Goal: Task Accomplishment & Management: Manage account settings

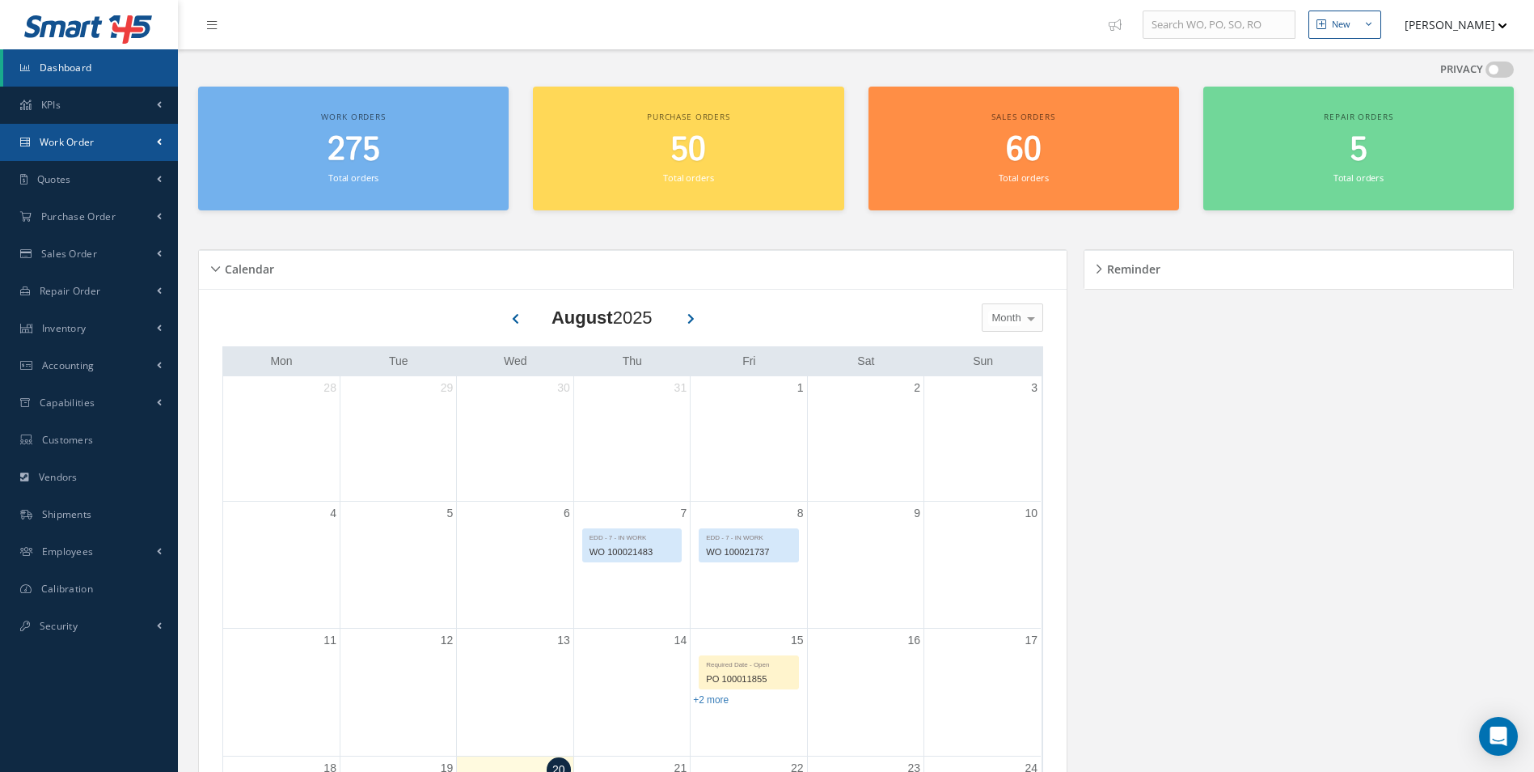
click at [63, 136] on span "Work Order" at bounding box center [67, 142] width 55 height 14
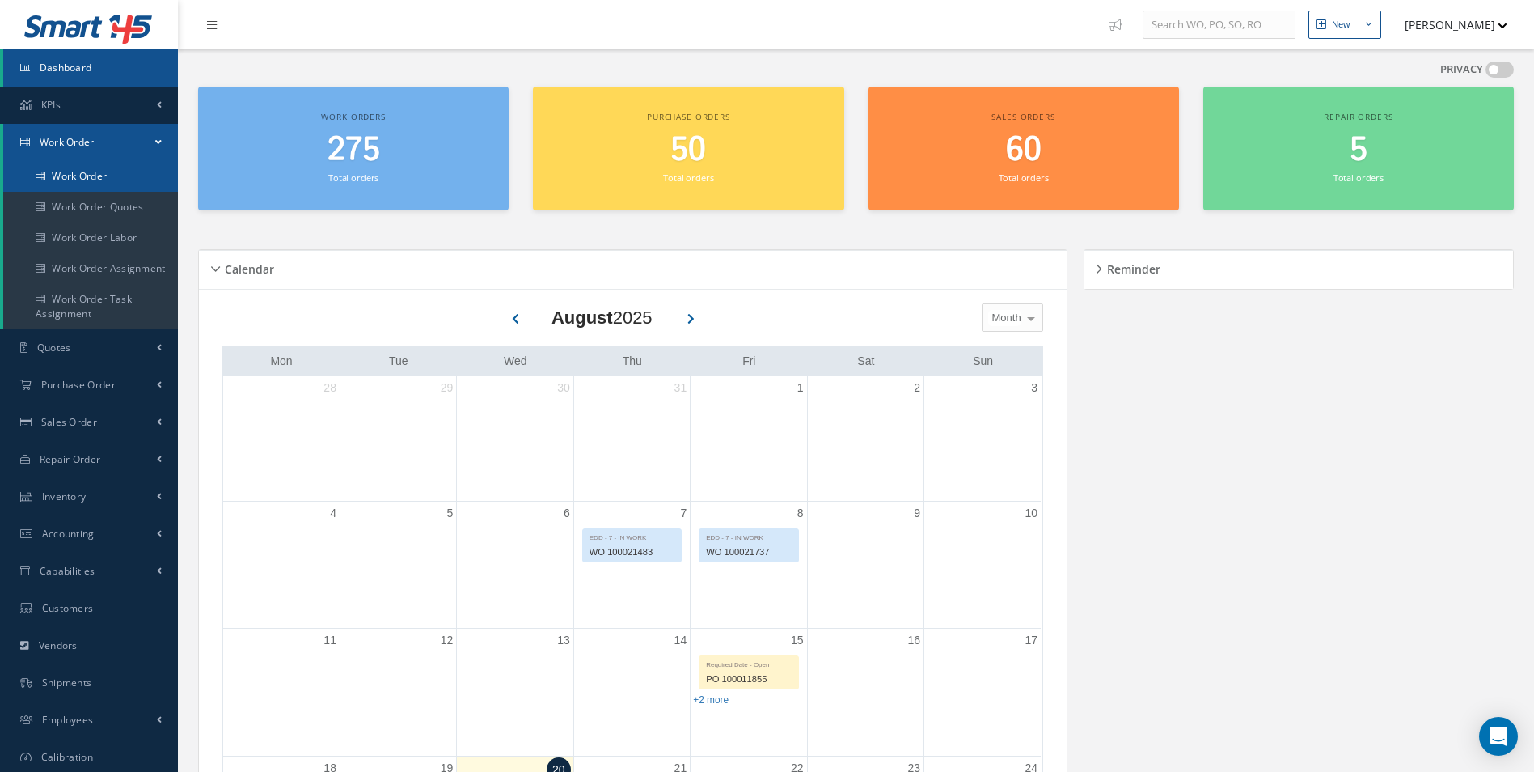
click at [57, 179] on link "Work Order" at bounding box center [90, 176] width 175 height 31
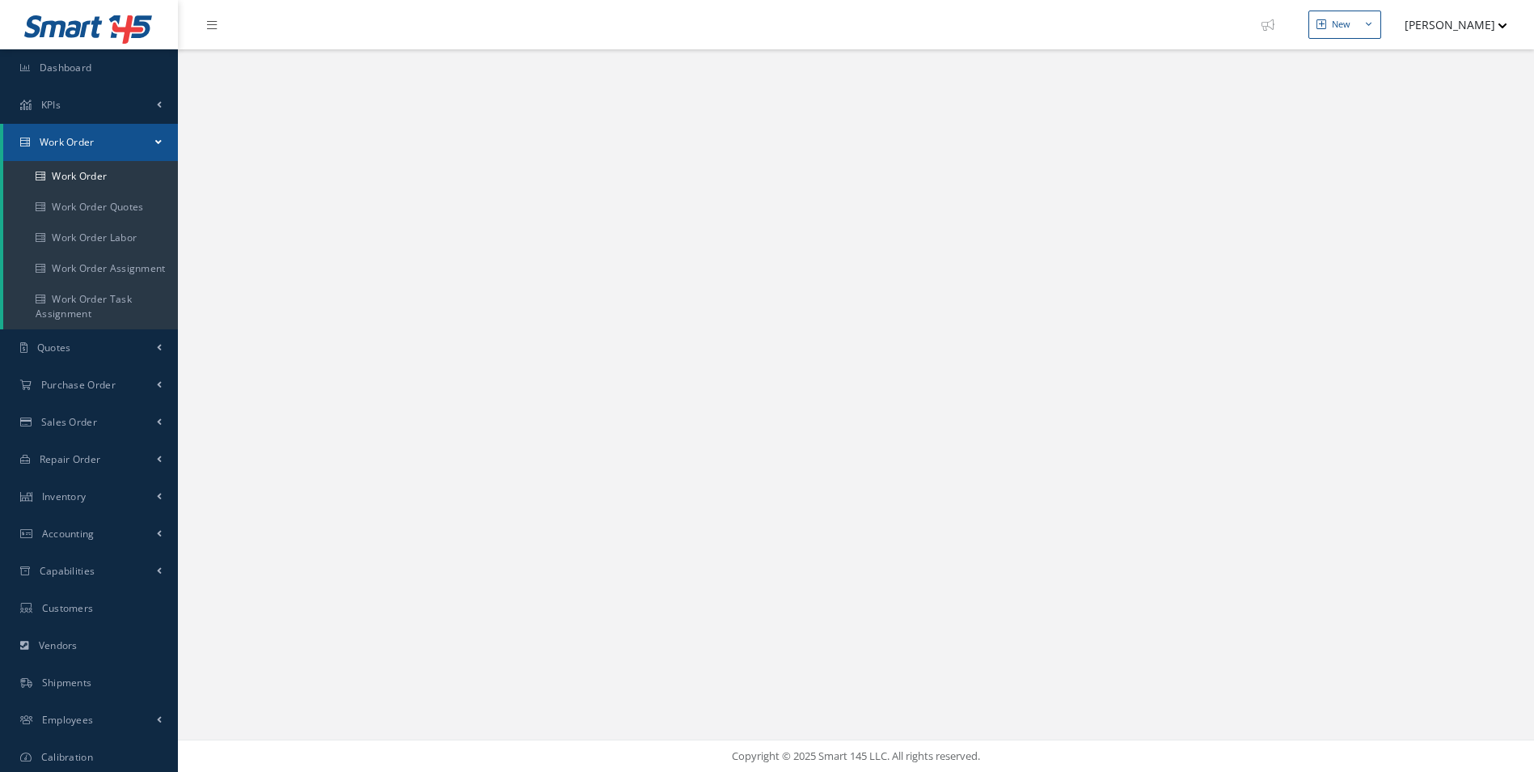
select select "25"
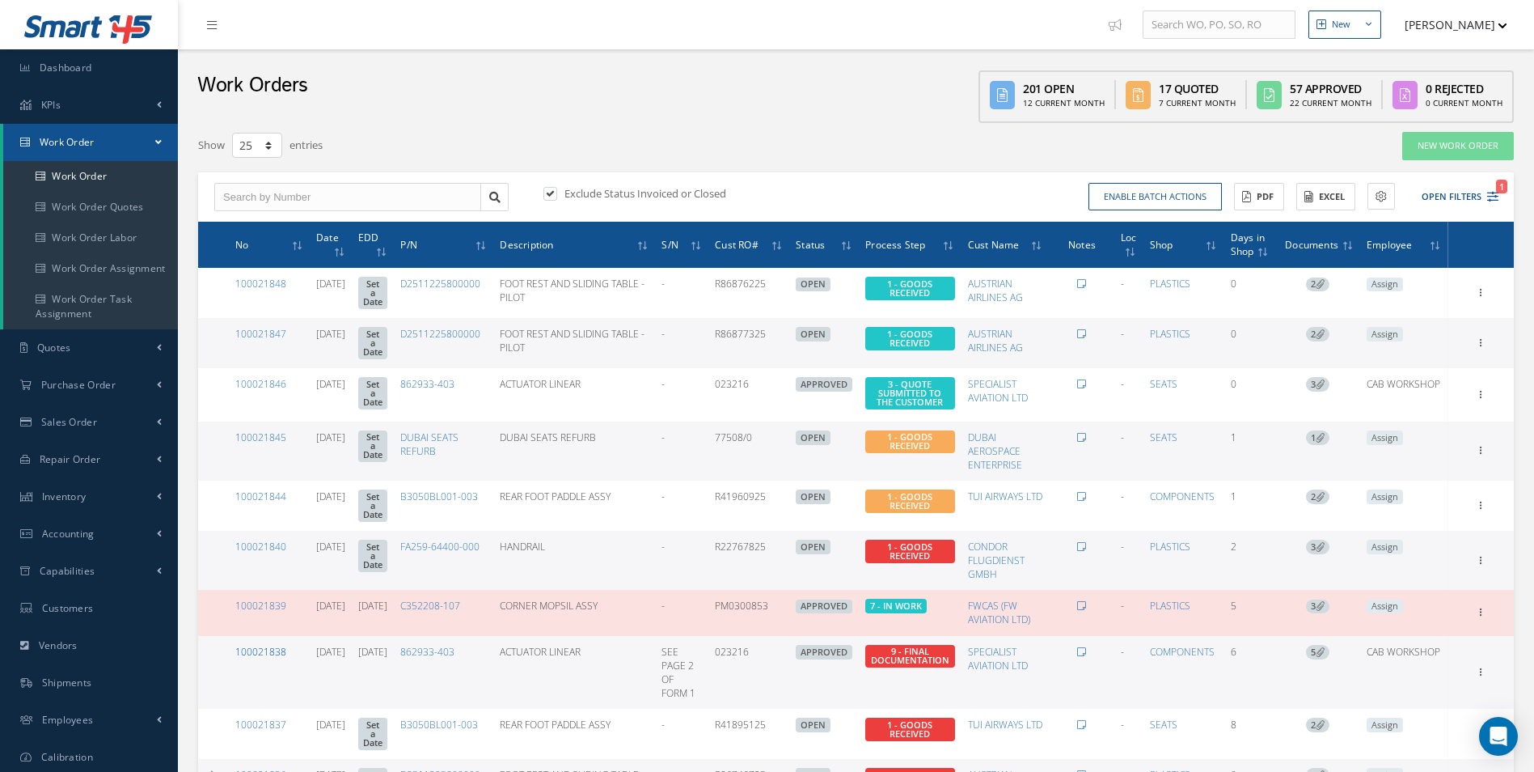
click at [265, 645] on link "100021838" at bounding box center [260, 652] width 51 height 14
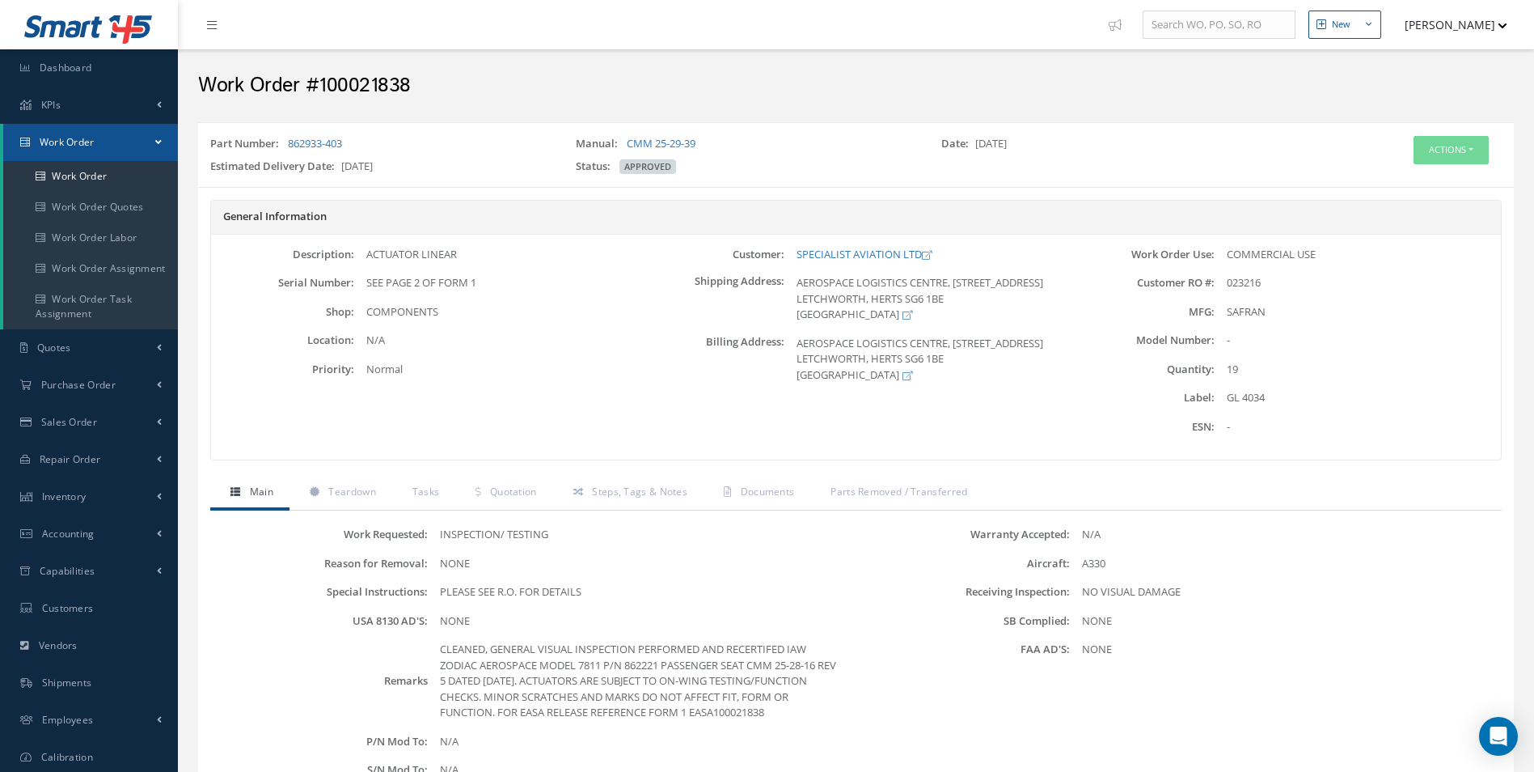
drag, startPoint x: 1284, startPoint y: 305, endPoint x: 1273, endPoint y: 297, distance: 13.3
click at [1284, 305] on div "SAFRAN" at bounding box center [1358, 312] width 286 height 16
drag, startPoint x: 1228, startPoint y: 279, endPoint x: 1265, endPoint y: 281, distance: 37.2
click at [1265, 281] on div "023216" at bounding box center [1358, 283] width 286 height 16
copy span "023216"
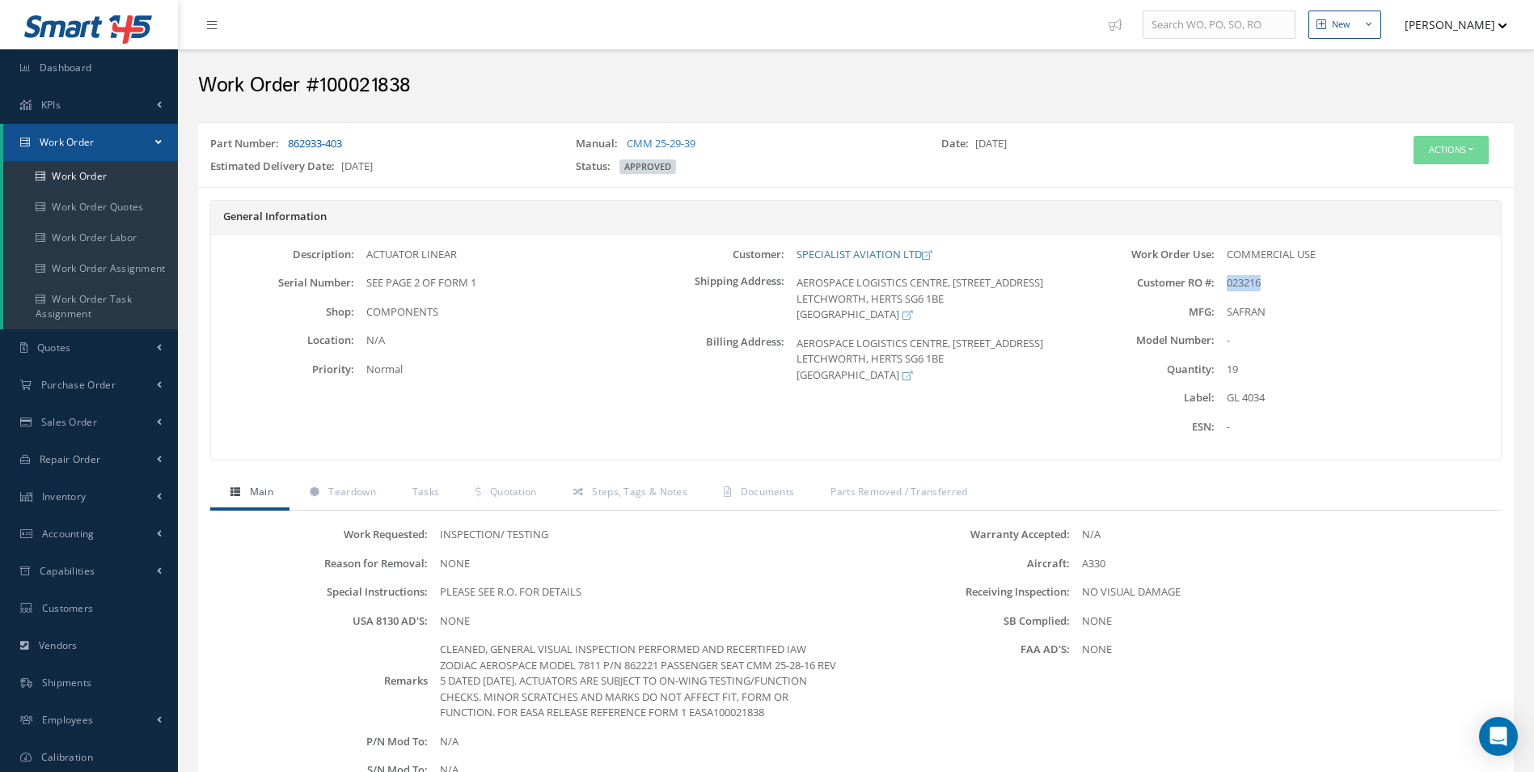
click at [290, 142] on link "862933-403" at bounding box center [315, 143] width 54 height 15
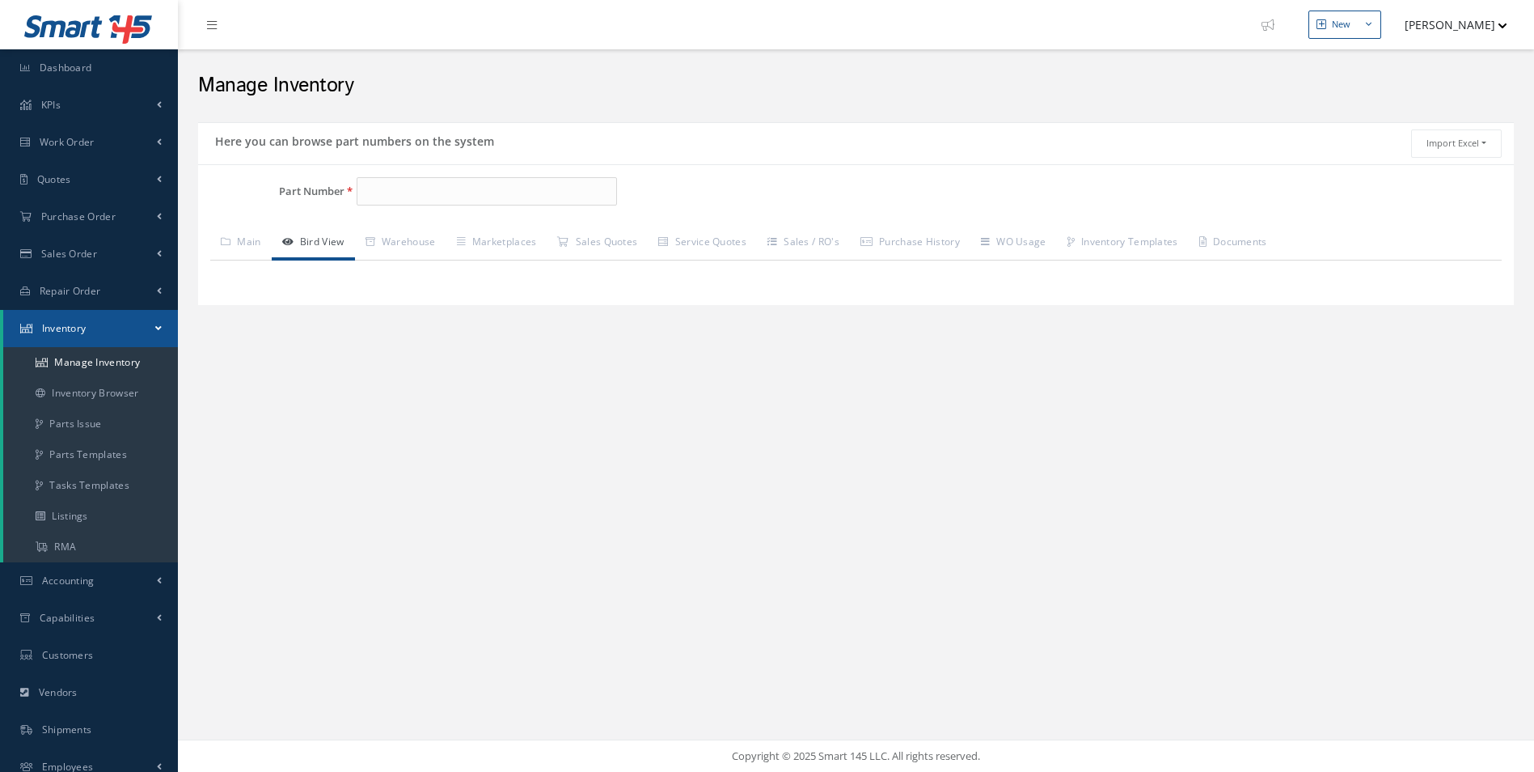
click at [335, 146] on h5 "Here you can browse part numbers on the system" at bounding box center [352, 138] width 284 height 19
type input "862933-403"
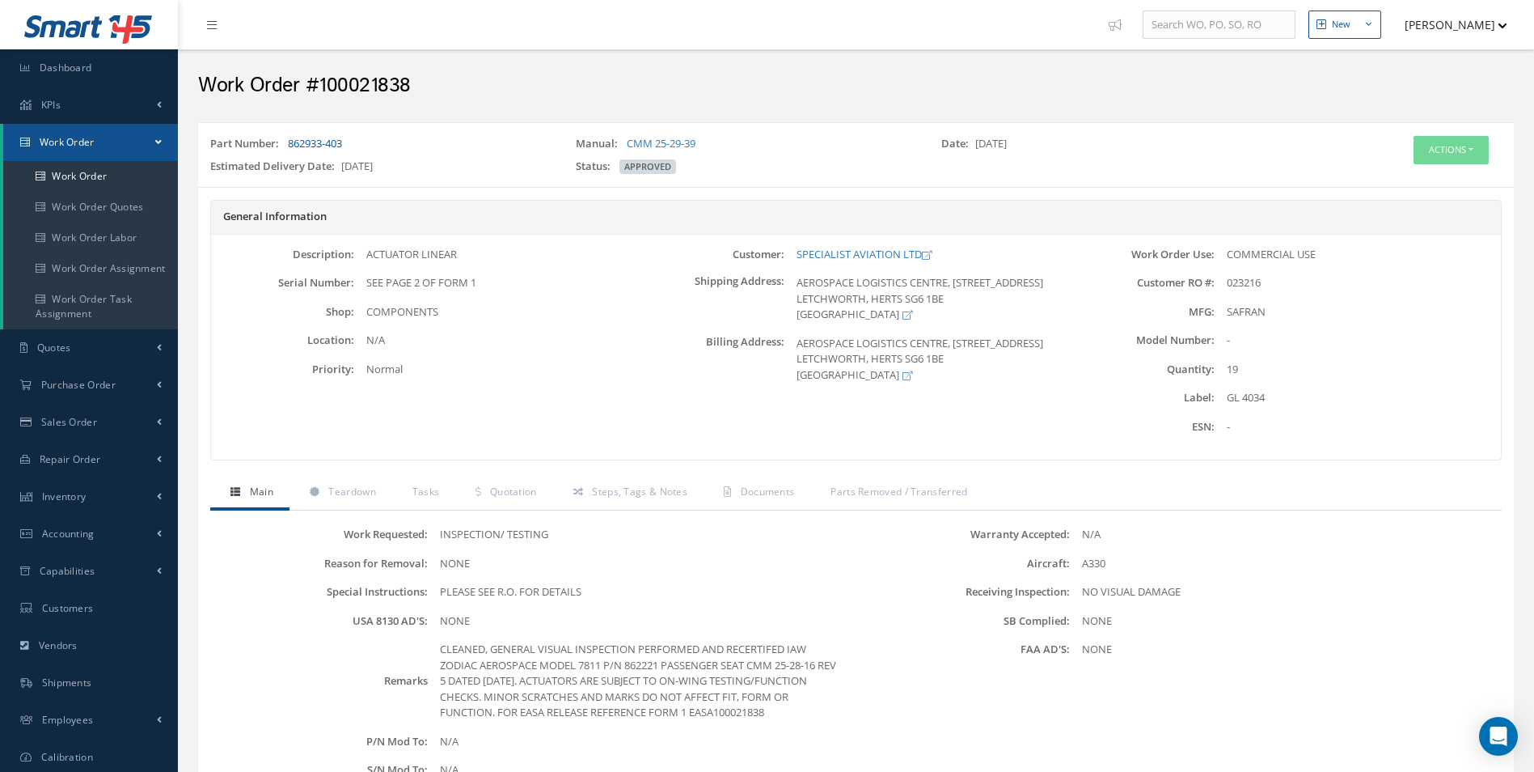
drag, startPoint x: 354, startPoint y: 137, endPoint x: 289, endPoint y: 141, distance: 65.6
click at [289, 141] on div "Part Number: 862933-403" at bounding box center [381, 147] width 366 height 23
drag, startPoint x: 289, startPoint y: 141, endPoint x: 302, endPoint y: 142, distance: 13.0
copy link "862933-403"
click at [775, 492] on span "Documents" at bounding box center [768, 491] width 54 height 14
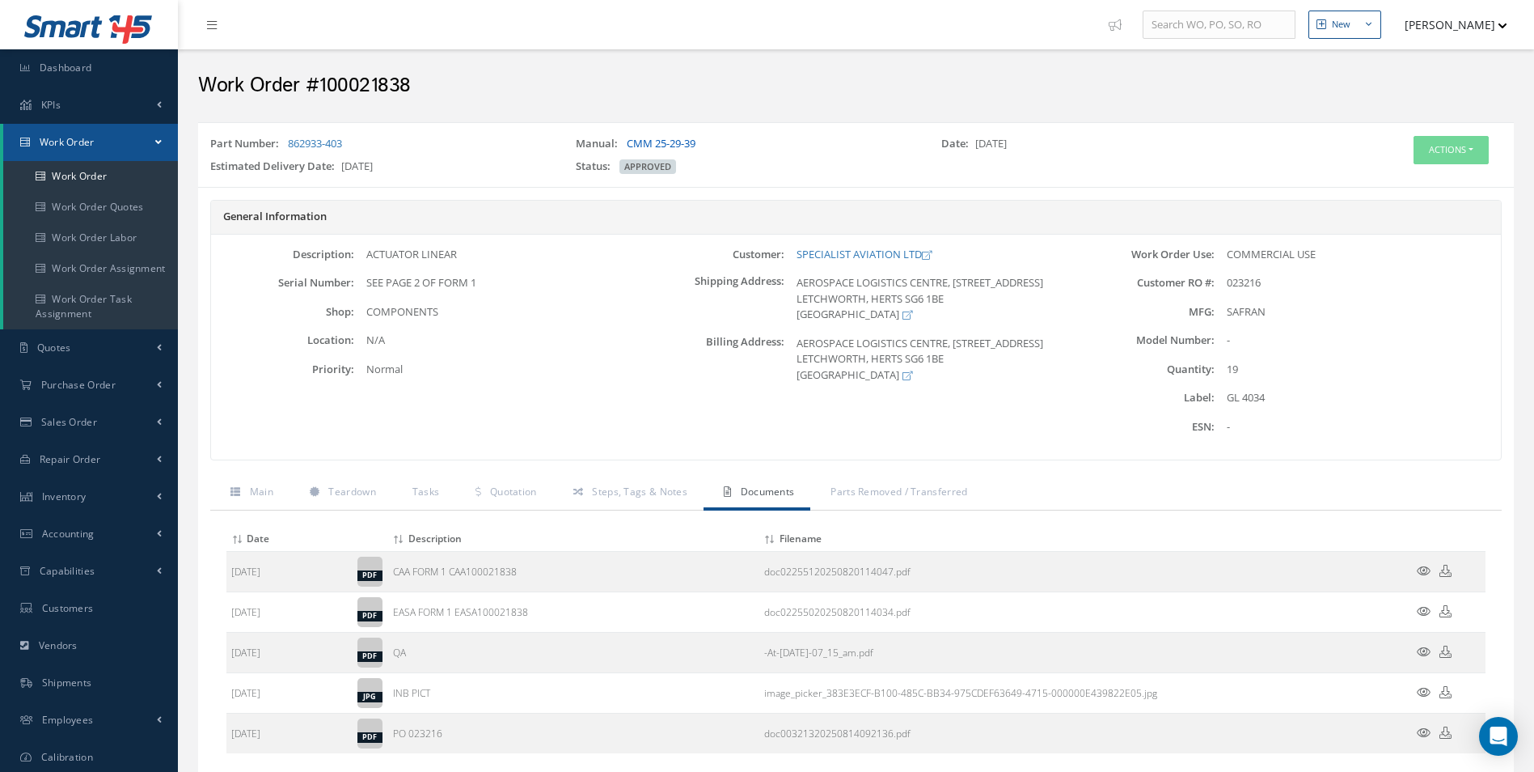
click at [672, 142] on link "CMM 25-29-39" at bounding box center [661, 143] width 69 height 15
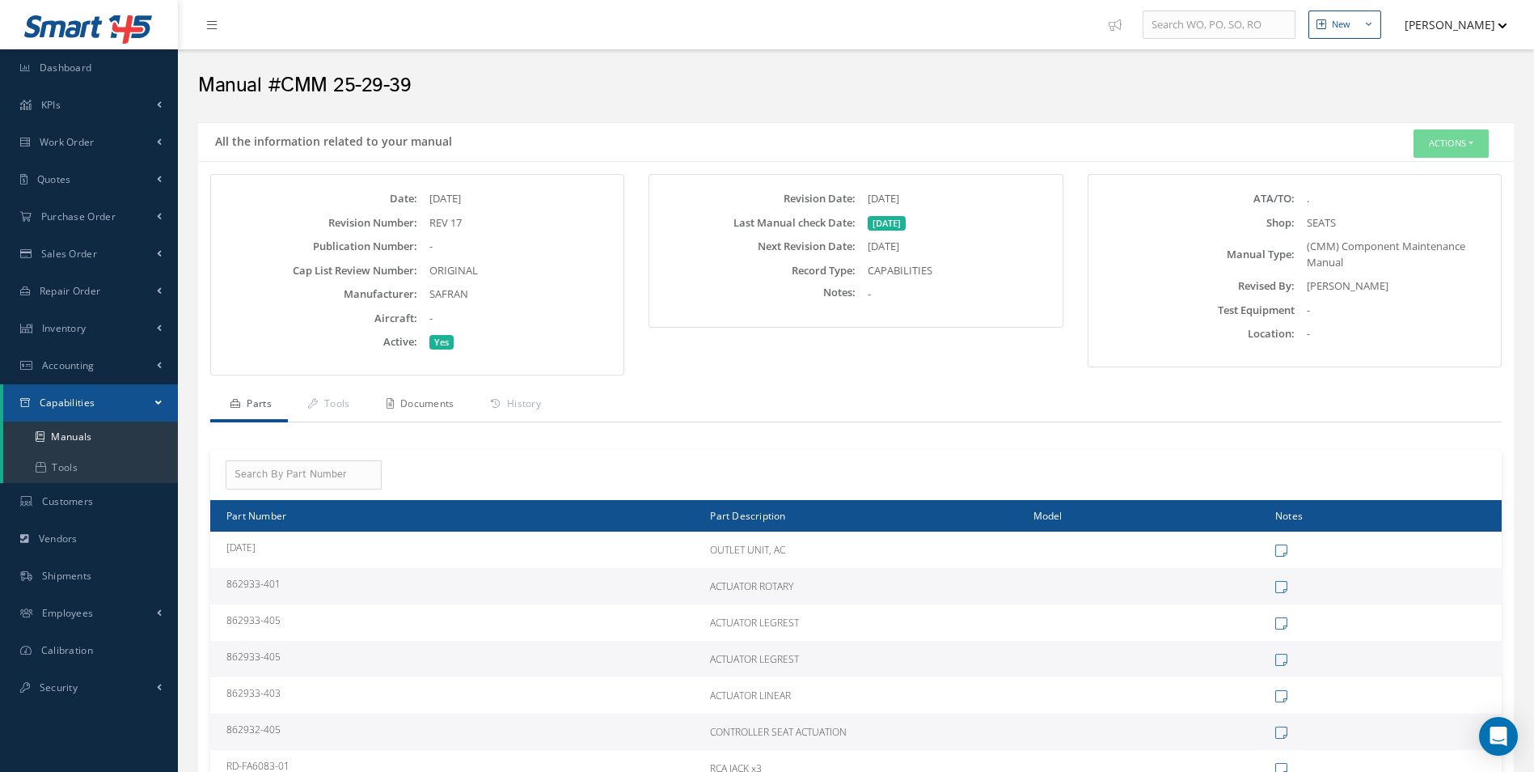
click at [440, 399] on link "Documents" at bounding box center [418, 405] width 104 height 34
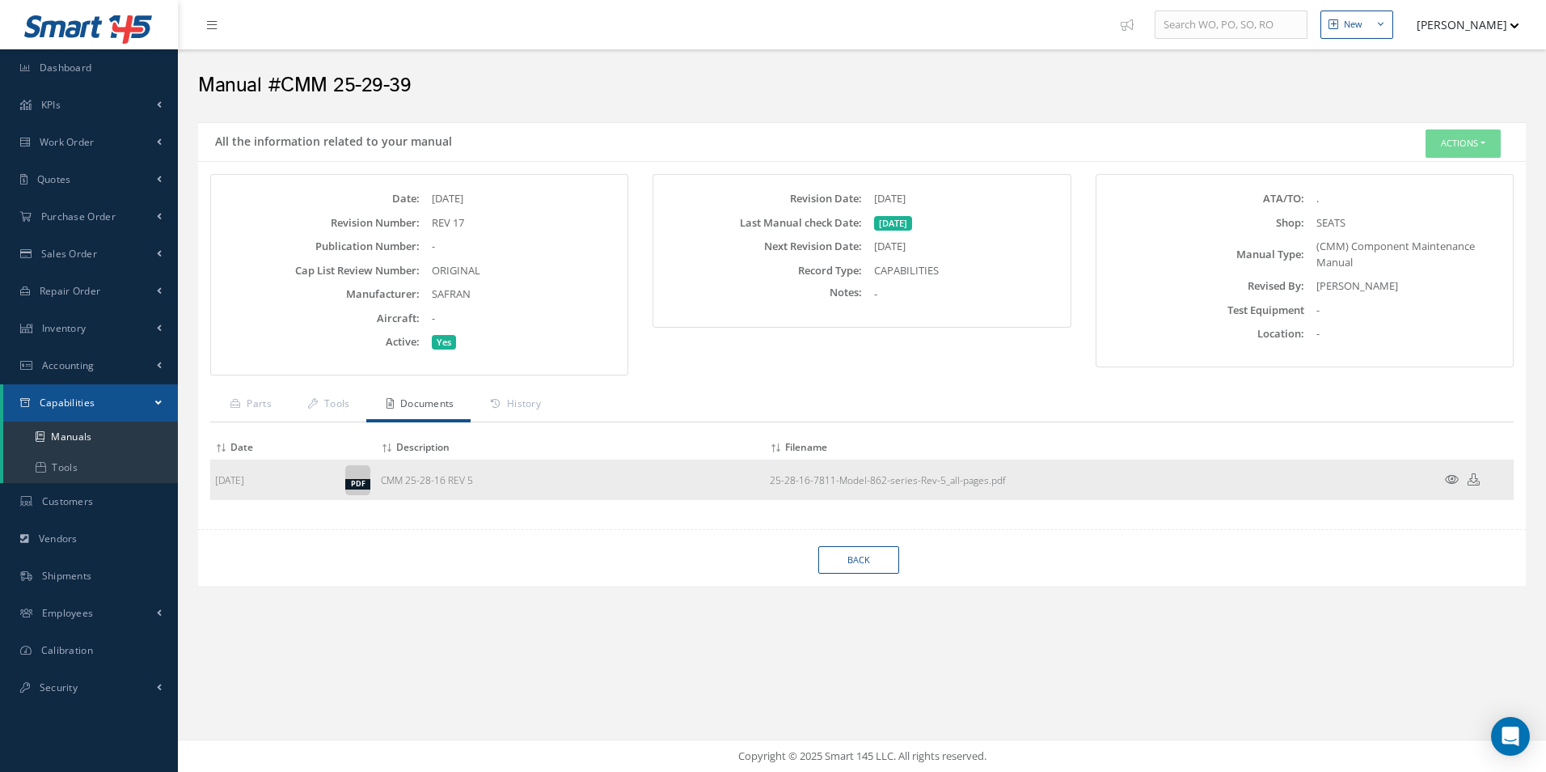
click at [1448, 479] on link at bounding box center [1452, 480] width 14 height 14
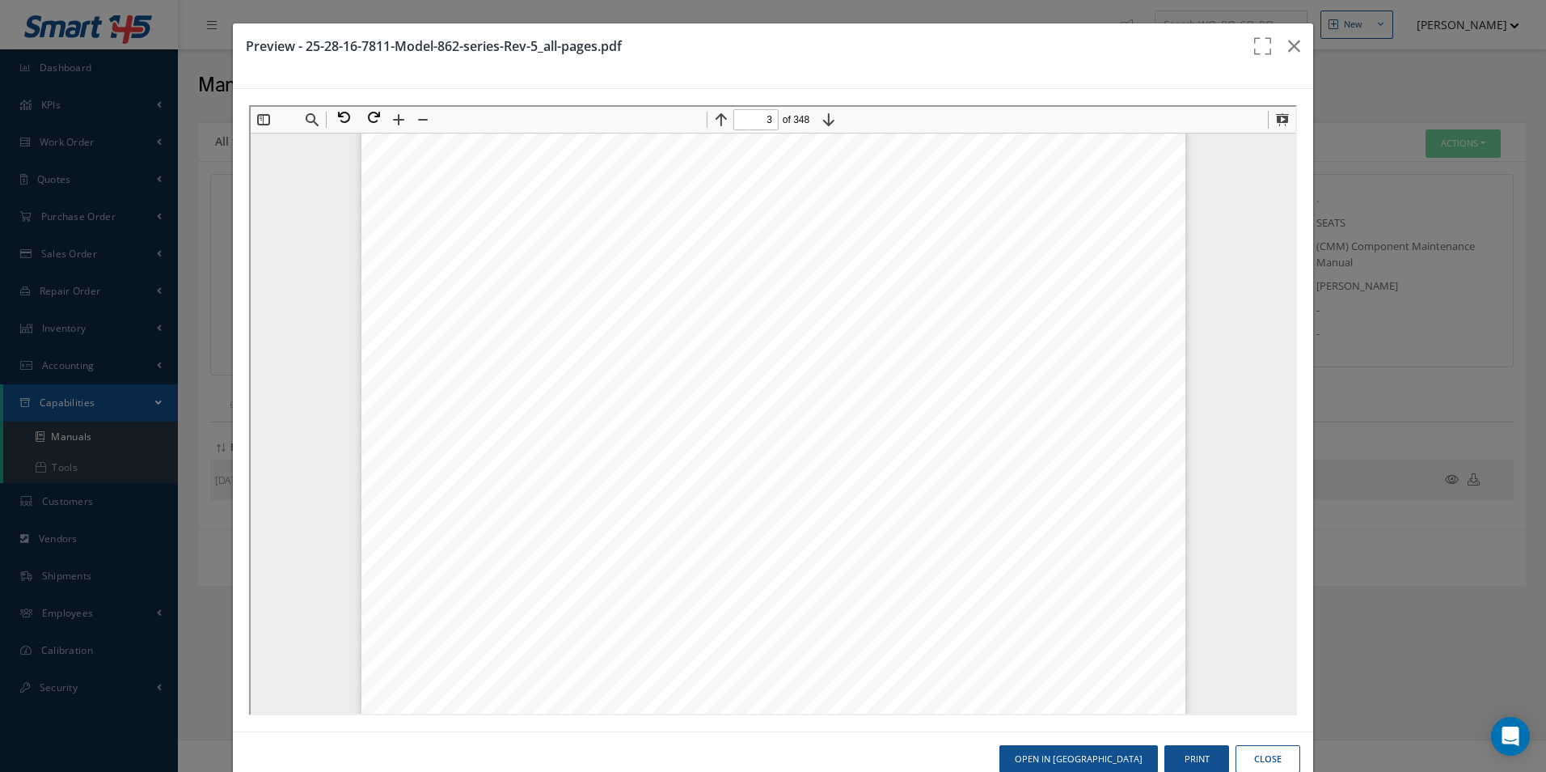
scroll to position [2596, 0]
type input "5"
click at [1288, 38] on icon "button" at bounding box center [1294, 45] width 12 height 19
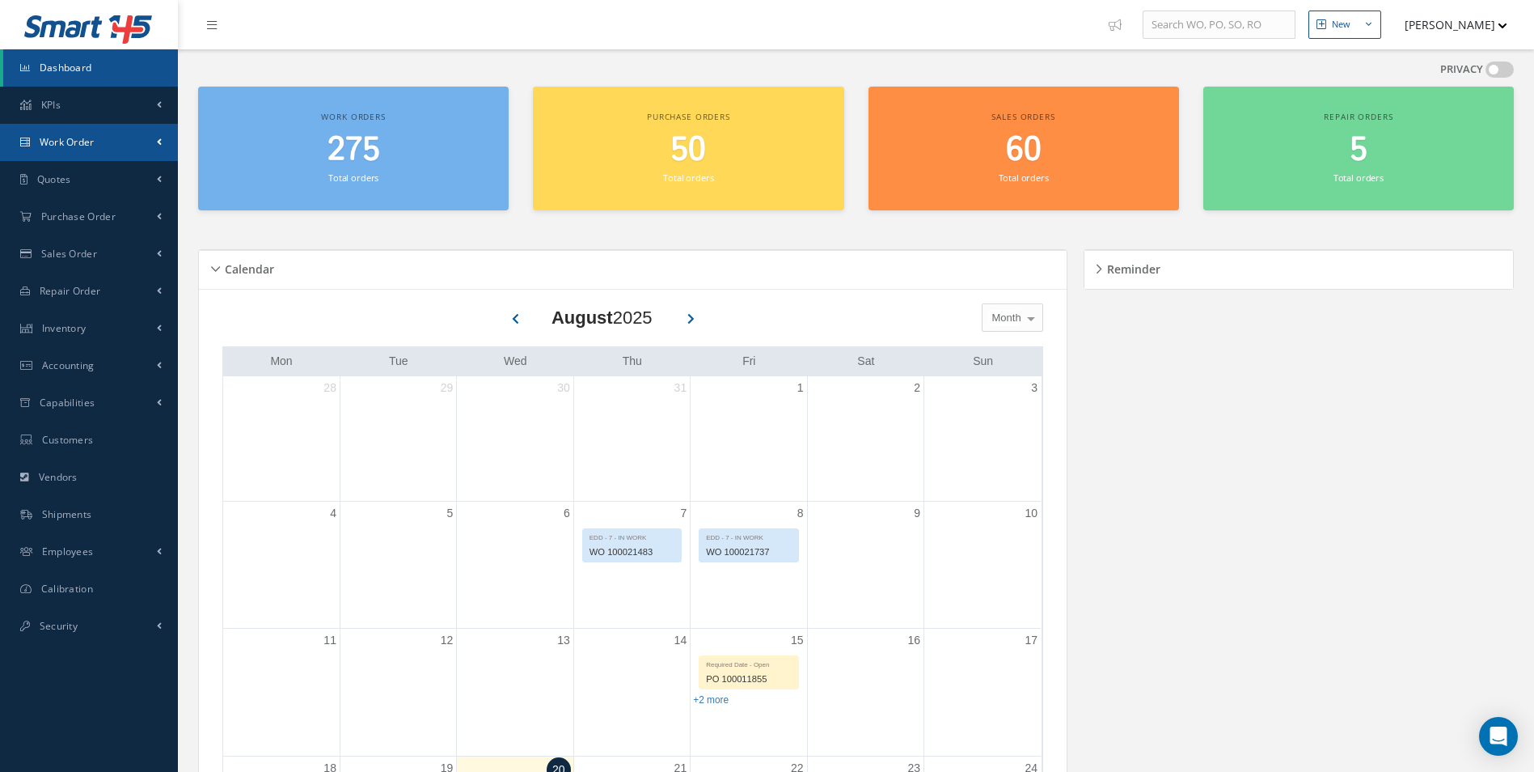
click at [102, 131] on link "Work Order" at bounding box center [89, 142] width 178 height 37
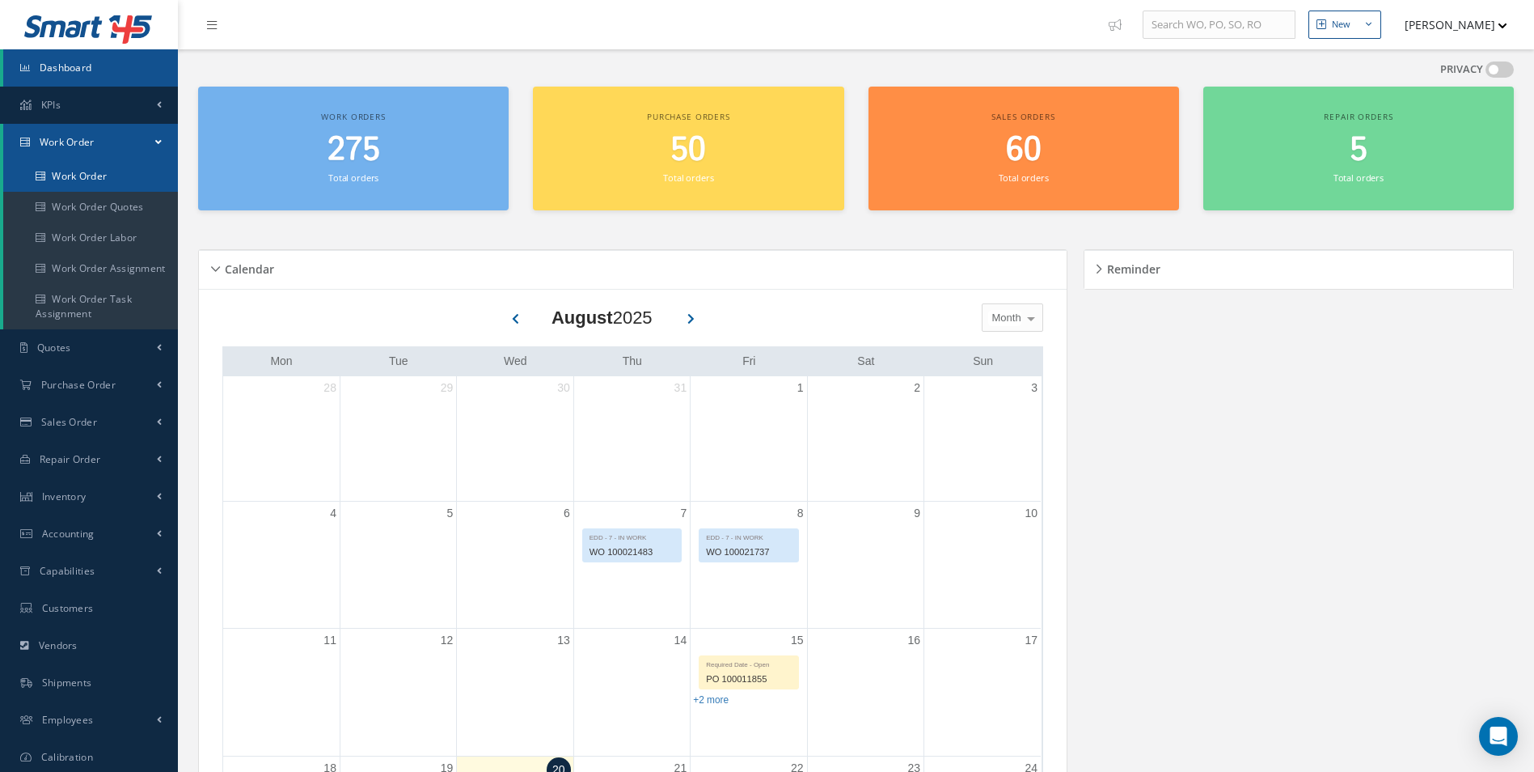
click at [90, 166] on link "Work Order" at bounding box center [90, 176] width 175 height 31
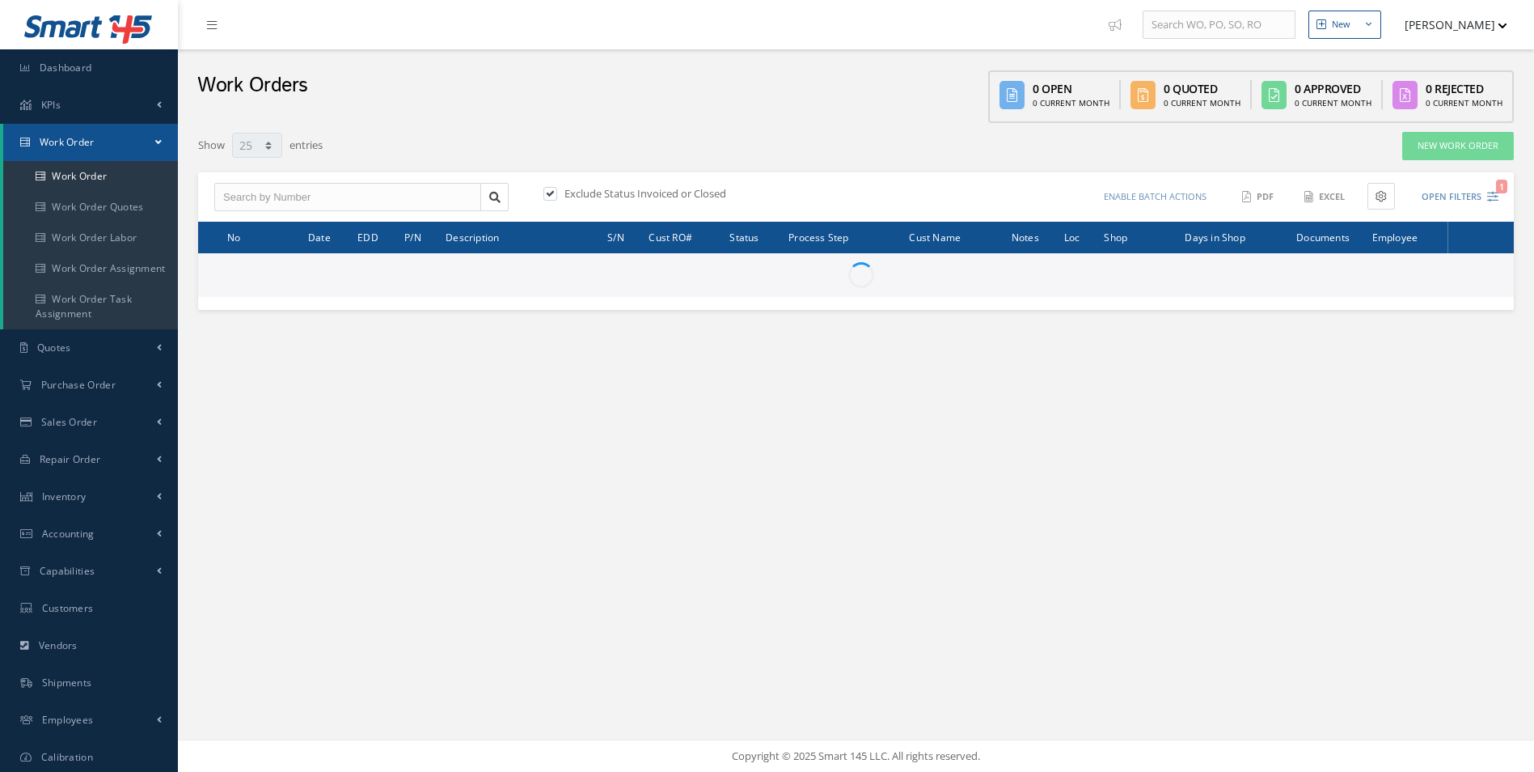
select select "25"
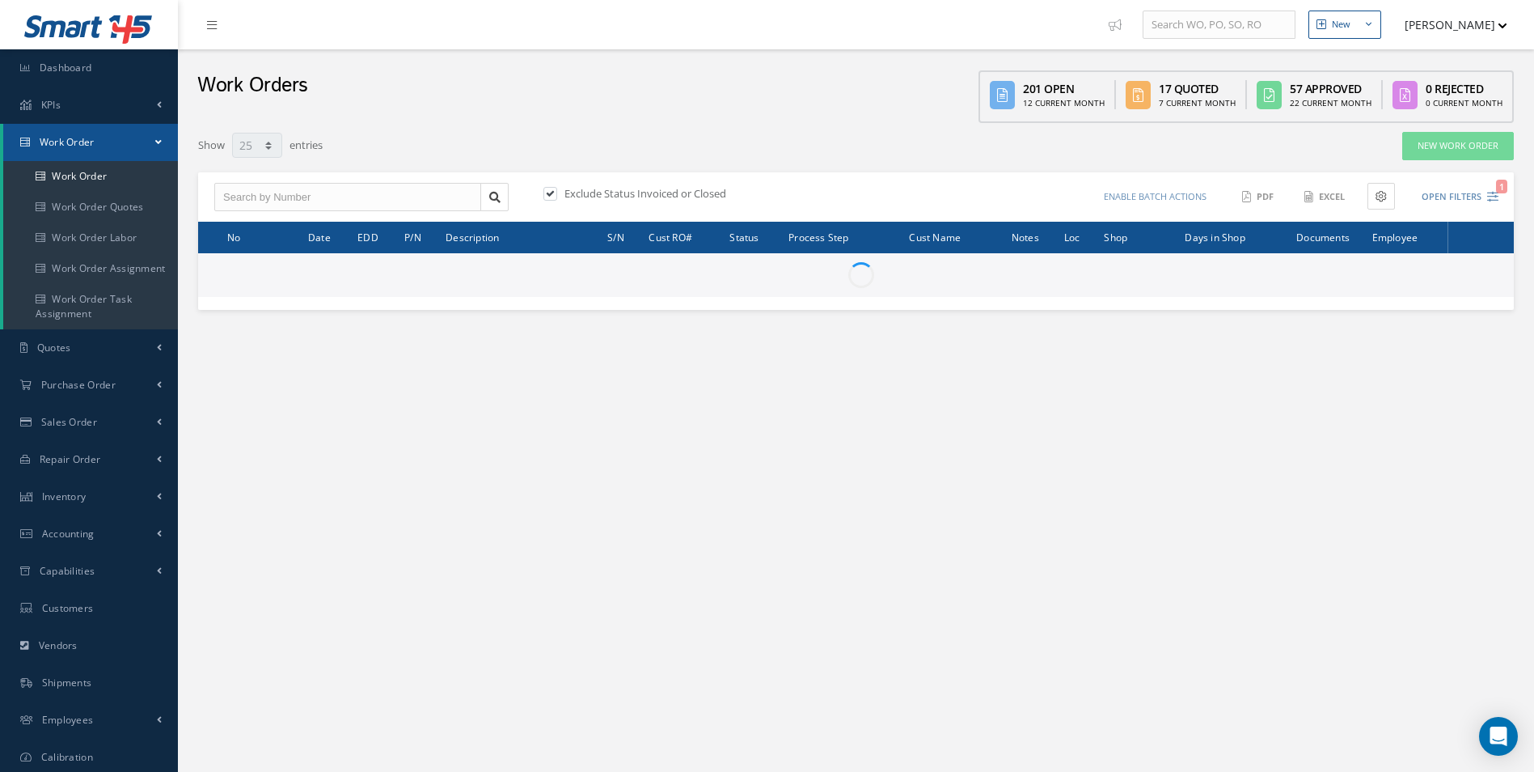
type input "All Work Request"
type input "All Work Performed"
type input "All Status"
type input "WO Part Status"
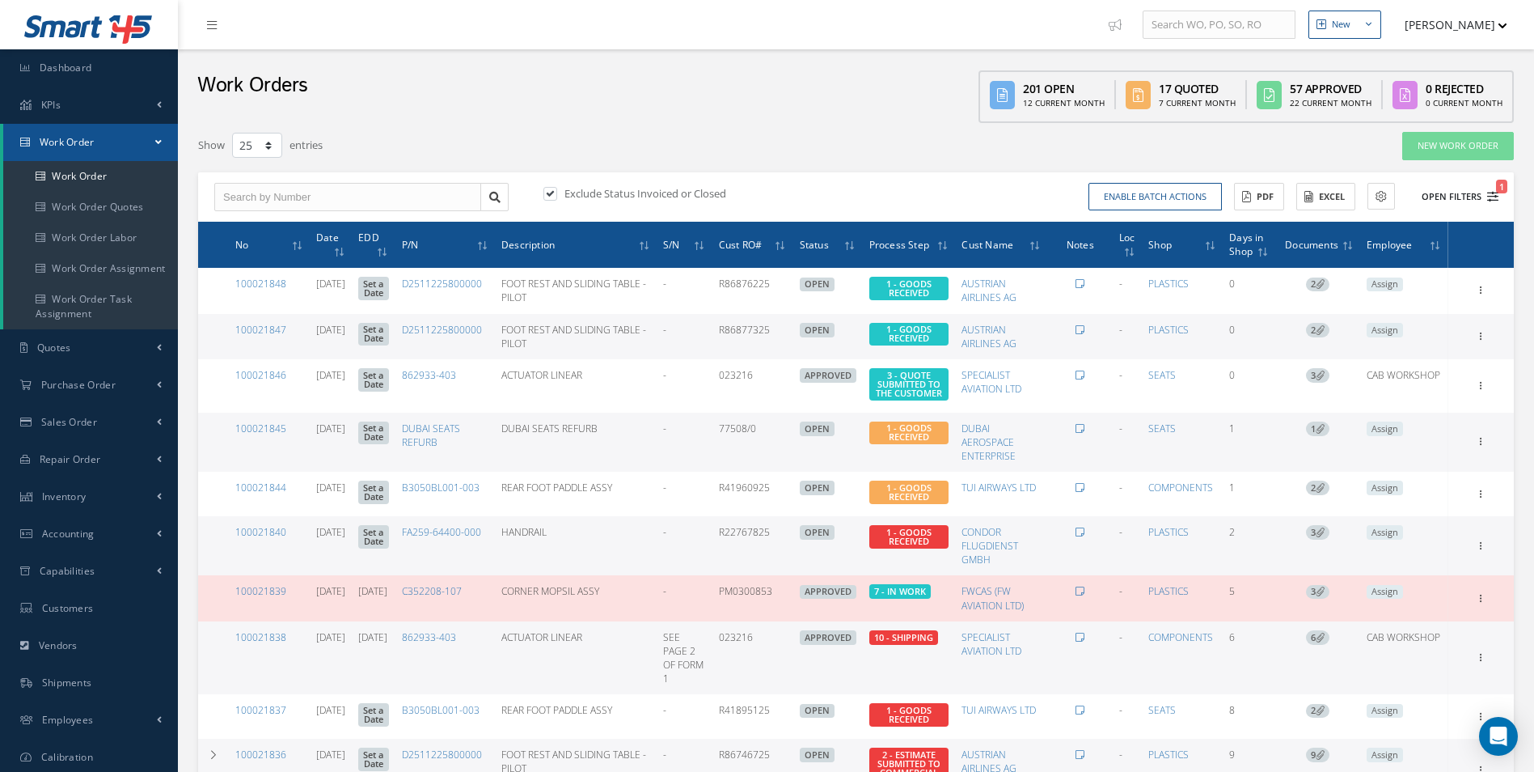
drag, startPoint x: 1499, startPoint y: 193, endPoint x: 1489, endPoint y: 192, distance: 9.8
click at [1498, 193] on div "Enable batch actions Update Work Orders Close Work Orders ACTIONS Receive Payme…" at bounding box center [1181, 197] width 648 height 28
click at [1488, 192] on icon "1" at bounding box center [1492, 196] width 11 height 11
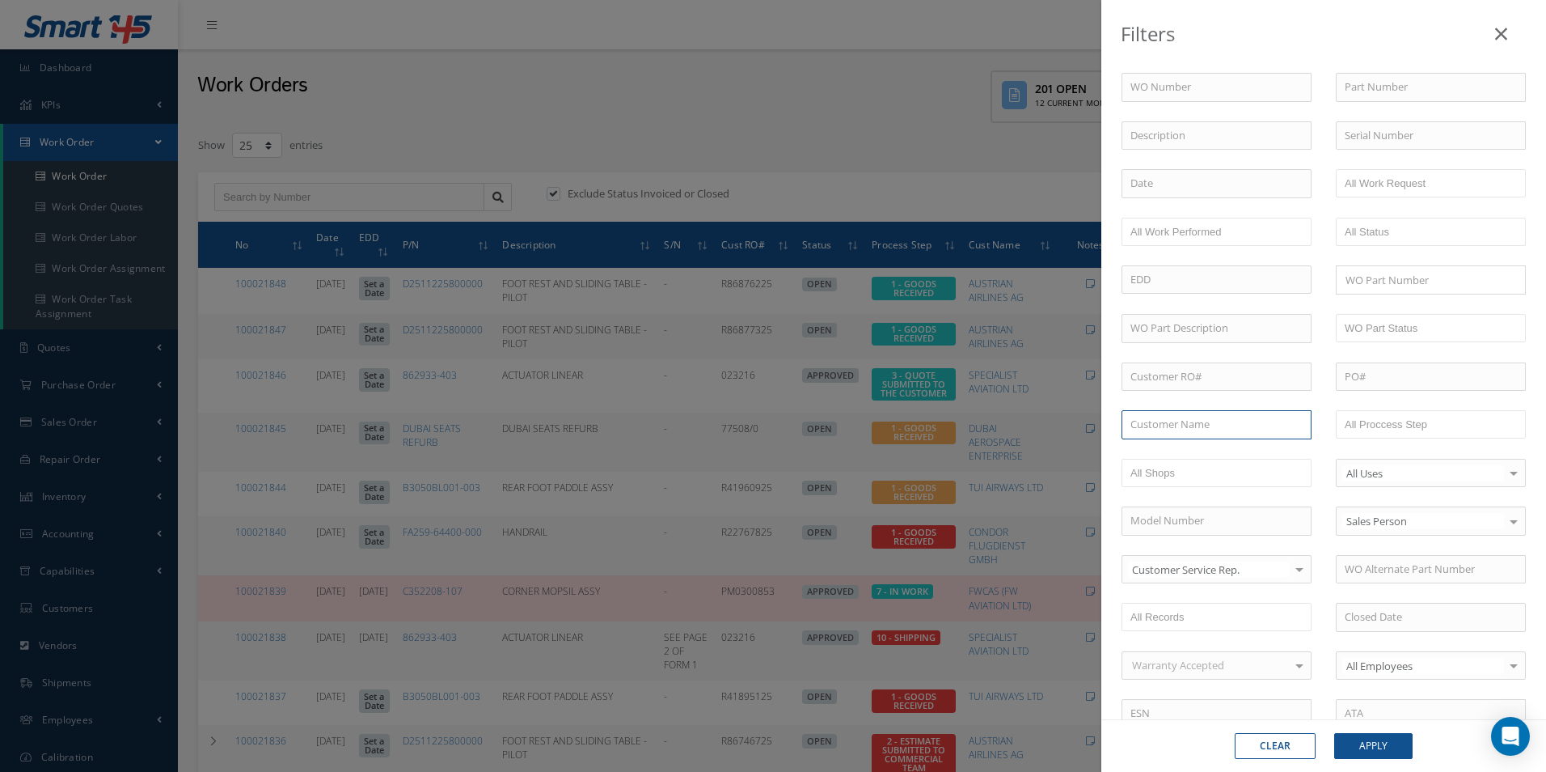
click at [1165, 428] on input "text" at bounding box center [1217, 424] width 190 height 29
click at [1178, 446] on span "[PERSON_NAME] INC" at bounding box center [1182, 453] width 102 height 15
type input "[PERSON_NAME] INC"
click at [1369, 743] on button "Apply" at bounding box center [1374, 746] width 78 height 26
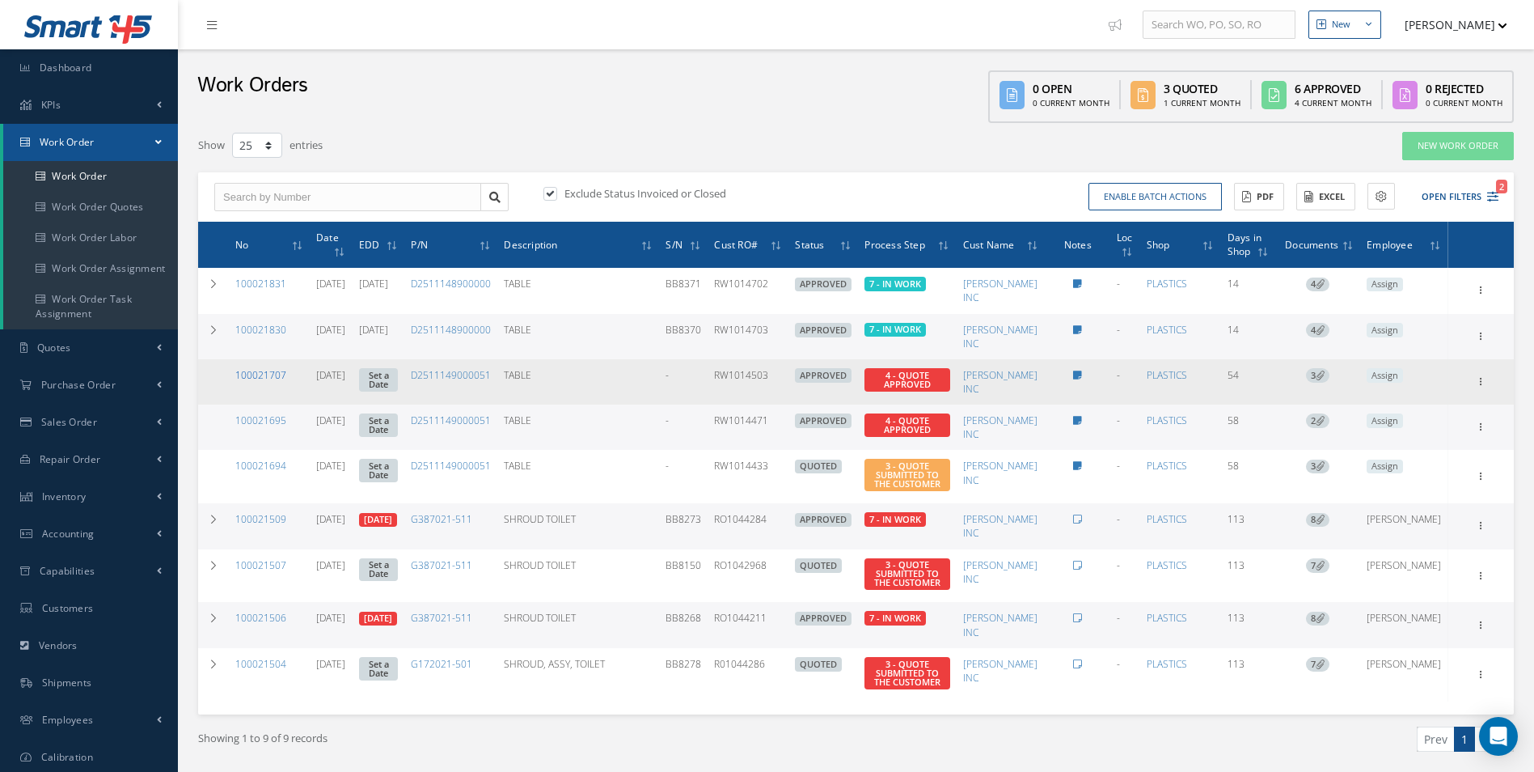
click at [269, 375] on link "100021707" at bounding box center [260, 375] width 51 height 14
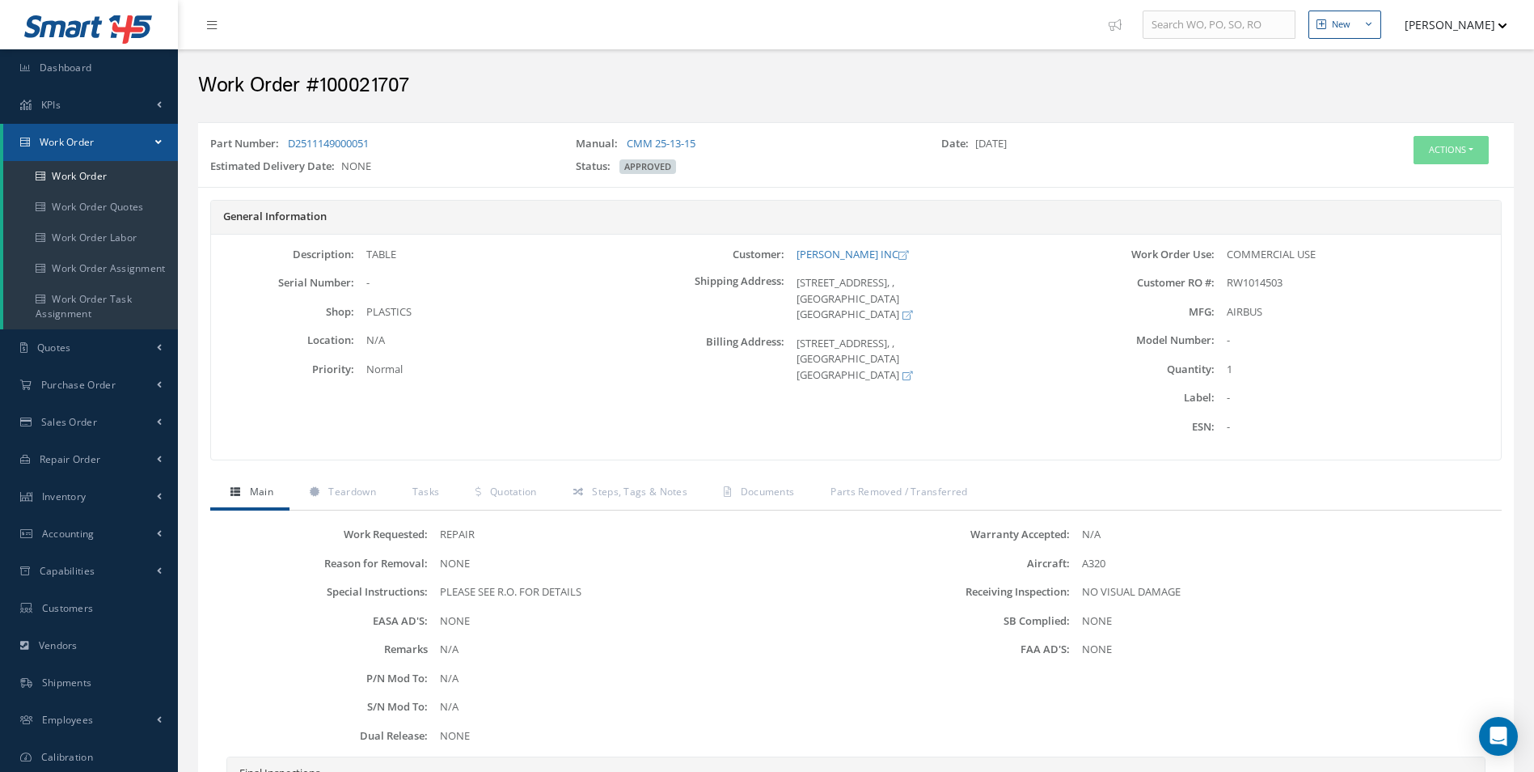
click at [379, 142] on div "Part Number: D2511149000051" at bounding box center [381, 147] width 366 height 23
drag, startPoint x: 377, startPoint y: 142, endPoint x: 291, endPoint y: 137, distance: 85.9
click at [291, 137] on div "Part Number: D2511149000051" at bounding box center [381, 147] width 366 height 23
drag, startPoint x: 291, startPoint y: 137, endPoint x: 309, endPoint y: 151, distance: 22.5
copy link "D2511149000051"
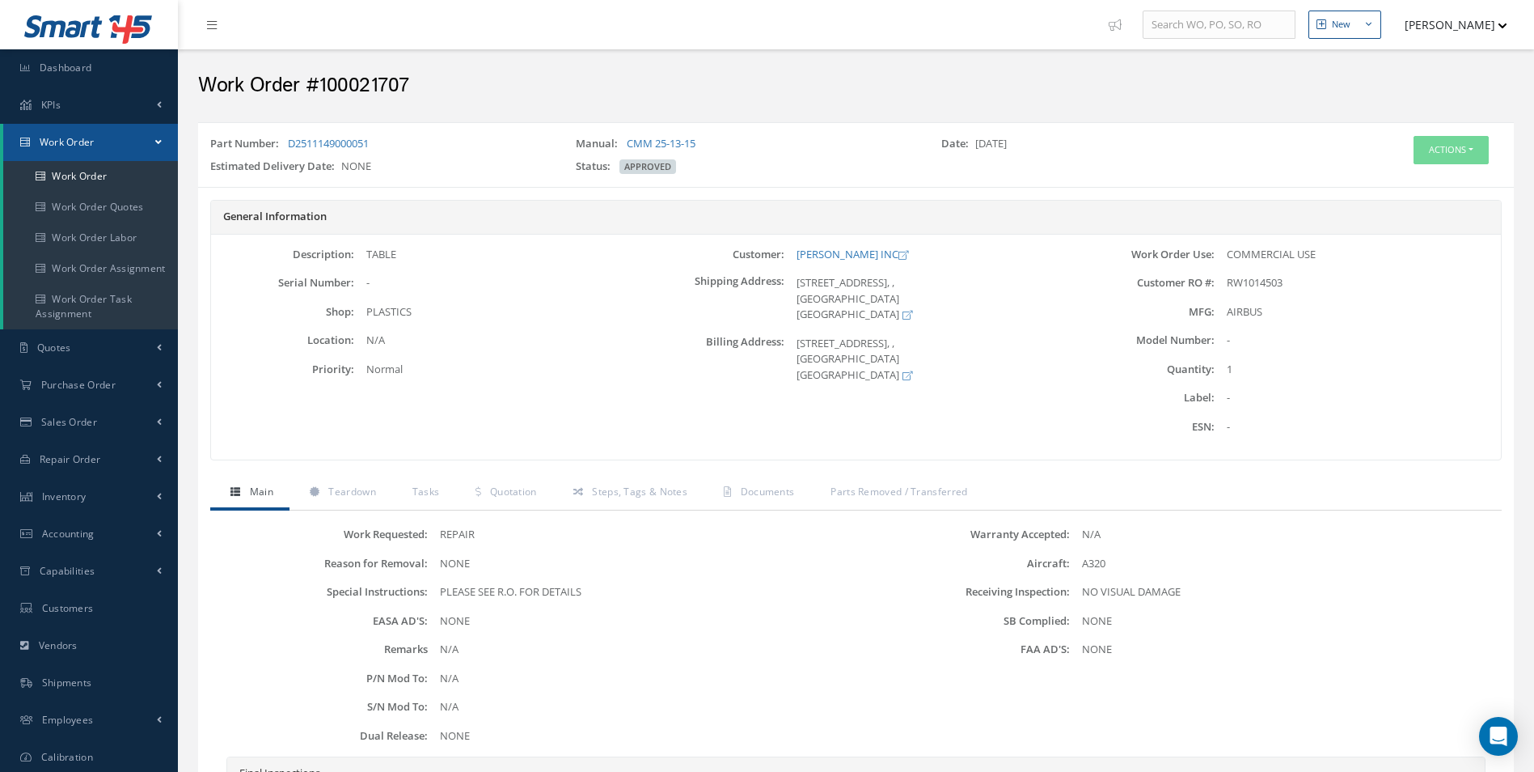
click at [1305, 281] on div "RW1014503" at bounding box center [1358, 283] width 286 height 16
drag, startPoint x: 1284, startPoint y: 279, endPoint x: 1225, endPoint y: 279, distance: 59.9
click at [1225, 279] on div "RW1014503" at bounding box center [1358, 283] width 286 height 16
drag, startPoint x: 1225, startPoint y: 279, endPoint x: 1250, endPoint y: 281, distance: 25.2
copy span "RW1014503"
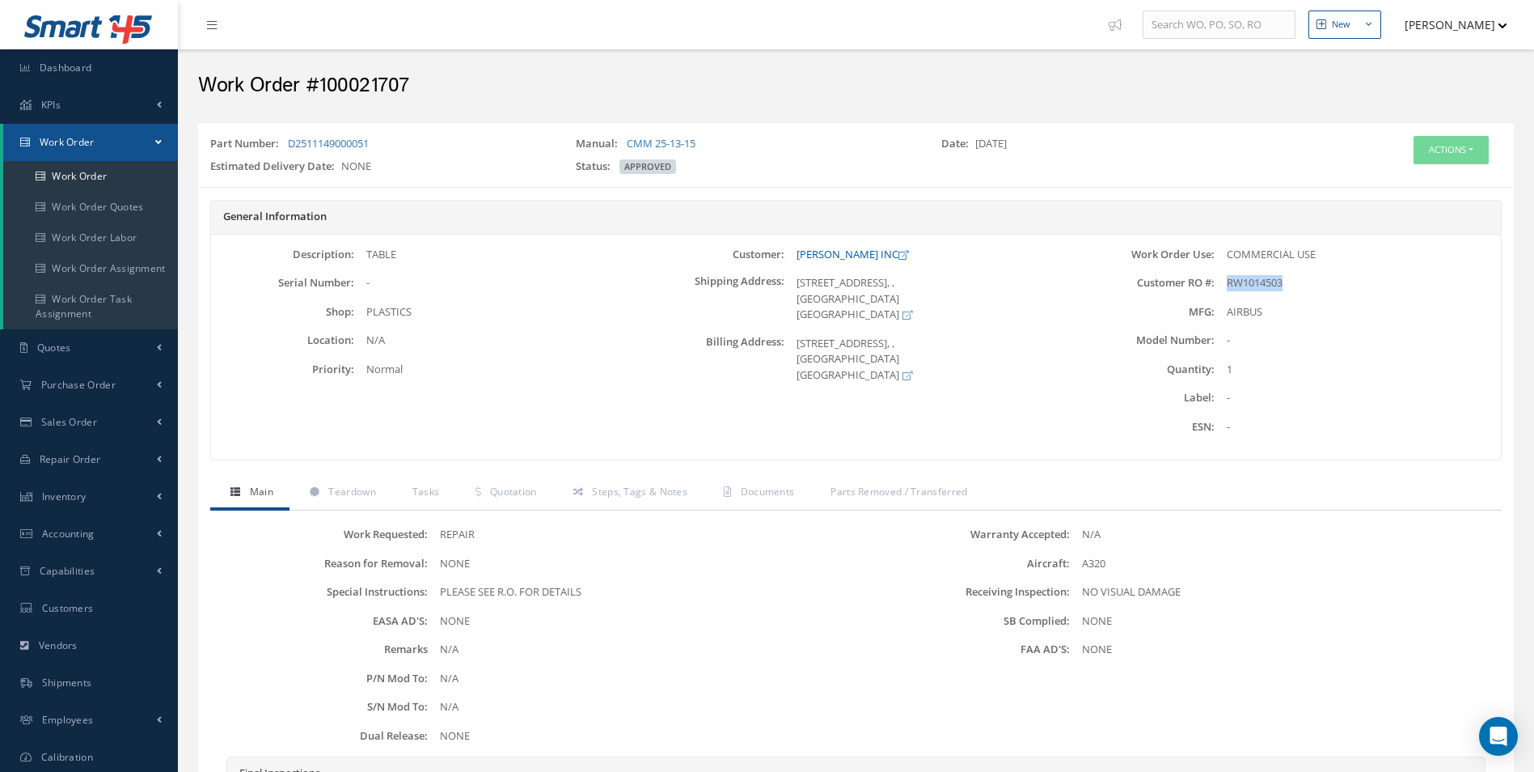
drag, startPoint x: 865, startPoint y: 248, endPoint x: 809, endPoint y: 251, distance: 55.9
click at [809, 251] on link "[PERSON_NAME] INC" at bounding box center [853, 254] width 112 height 15
drag, startPoint x: 796, startPoint y: 256, endPoint x: 863, endPoint y: 260, distance: 67.3
click at [863, 260] on div "[PERSON_NAME] INC" at bounding box center [928, 255] width 286 height 16
drag, startPoint x: 863, startPoint y: 260, endPoint x: 850, endPoint y: 256, distance: 13.8
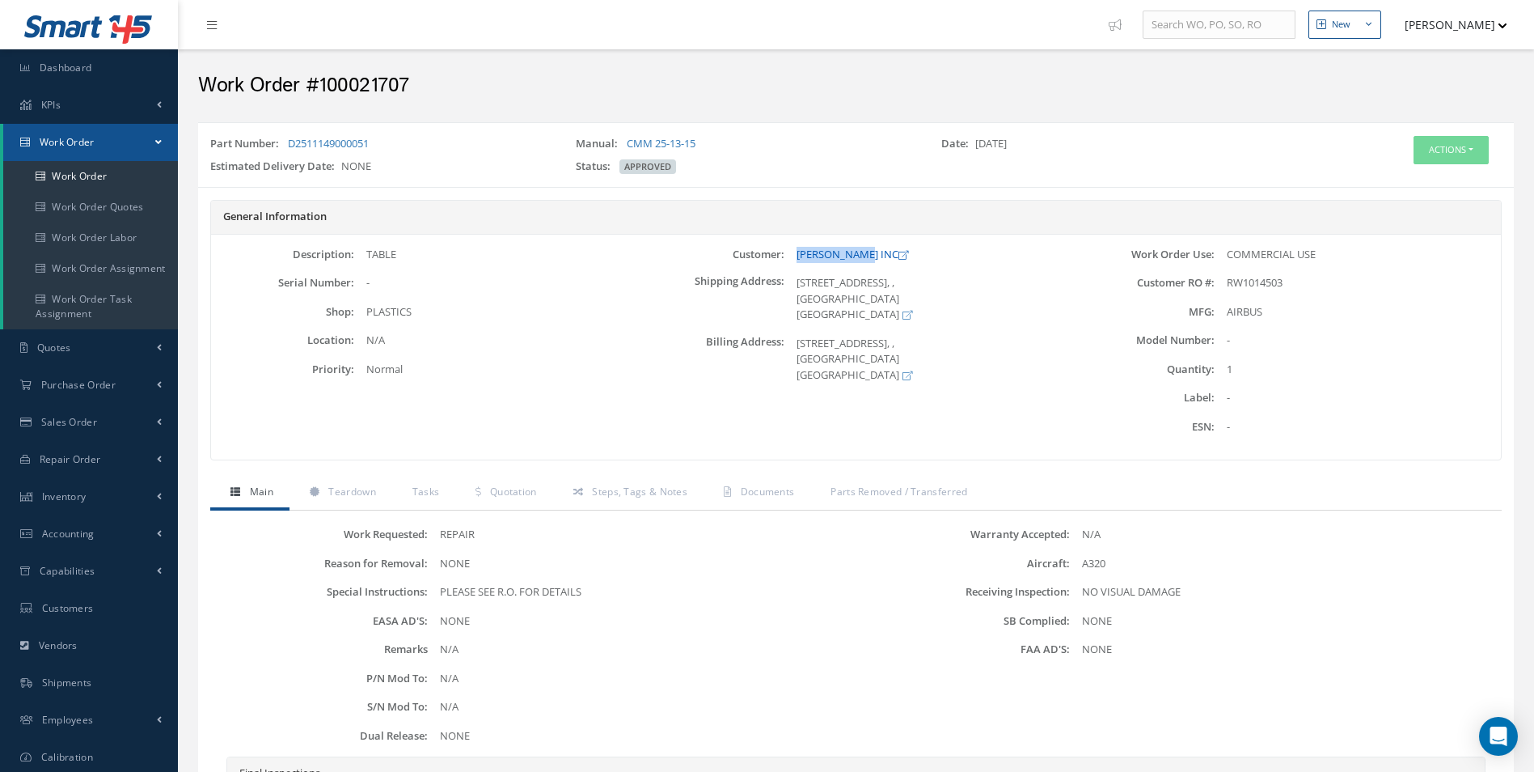
copy link "[PERSON_NAME] INC"
click at [255, 491] on span "Main" at bounding box center [261, 491] width 23 height 14
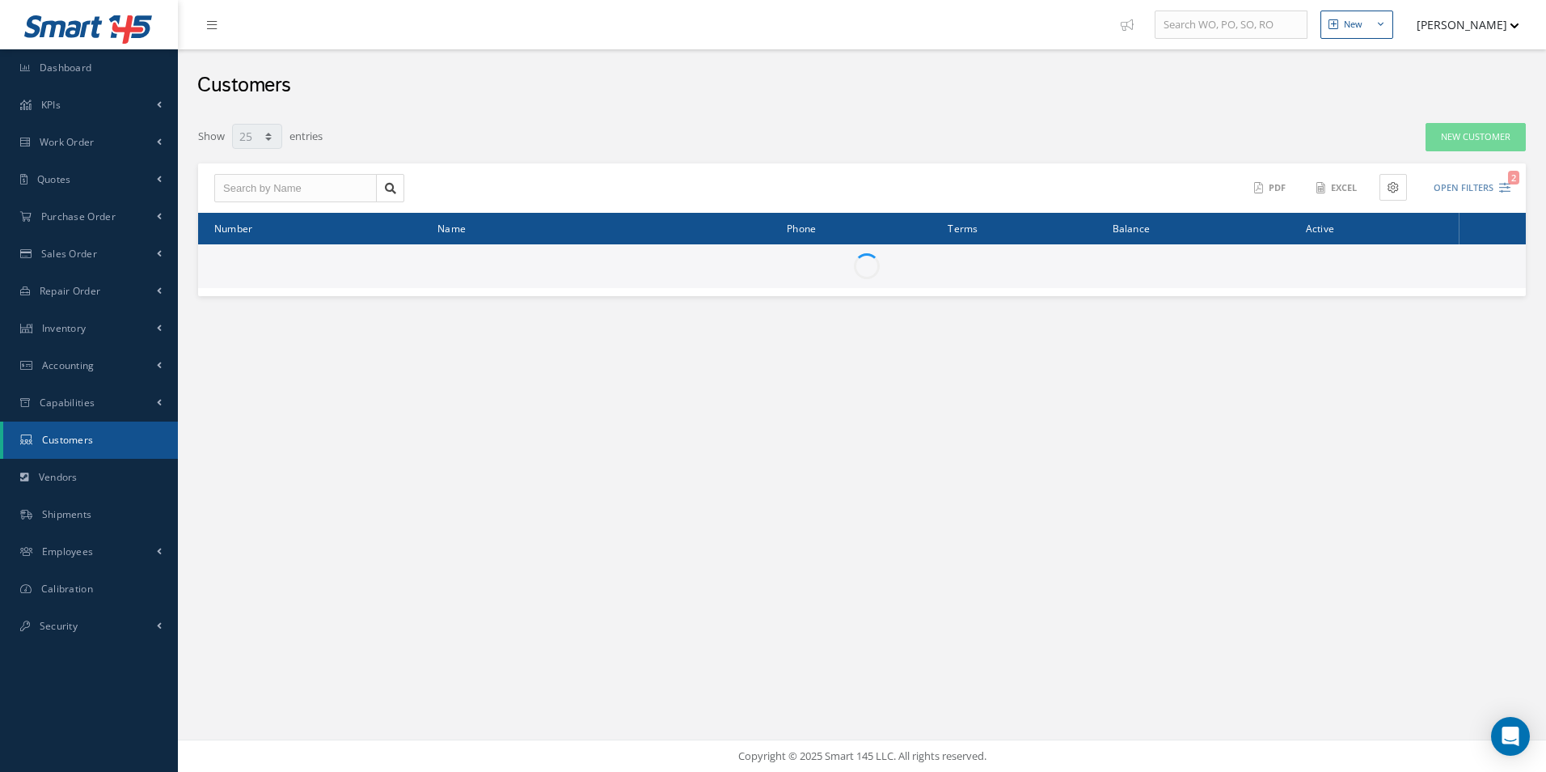
select select "25"
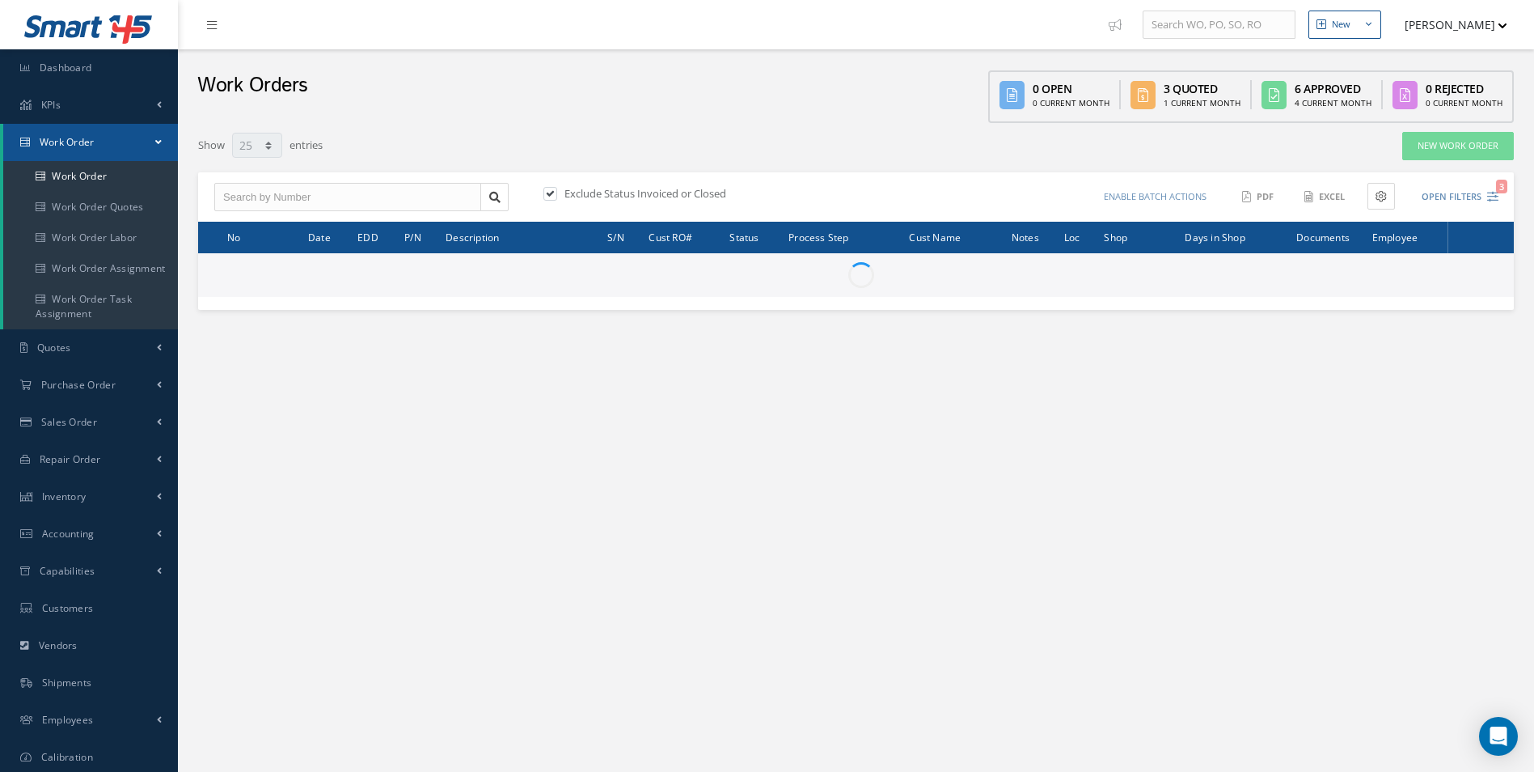
select select "25"
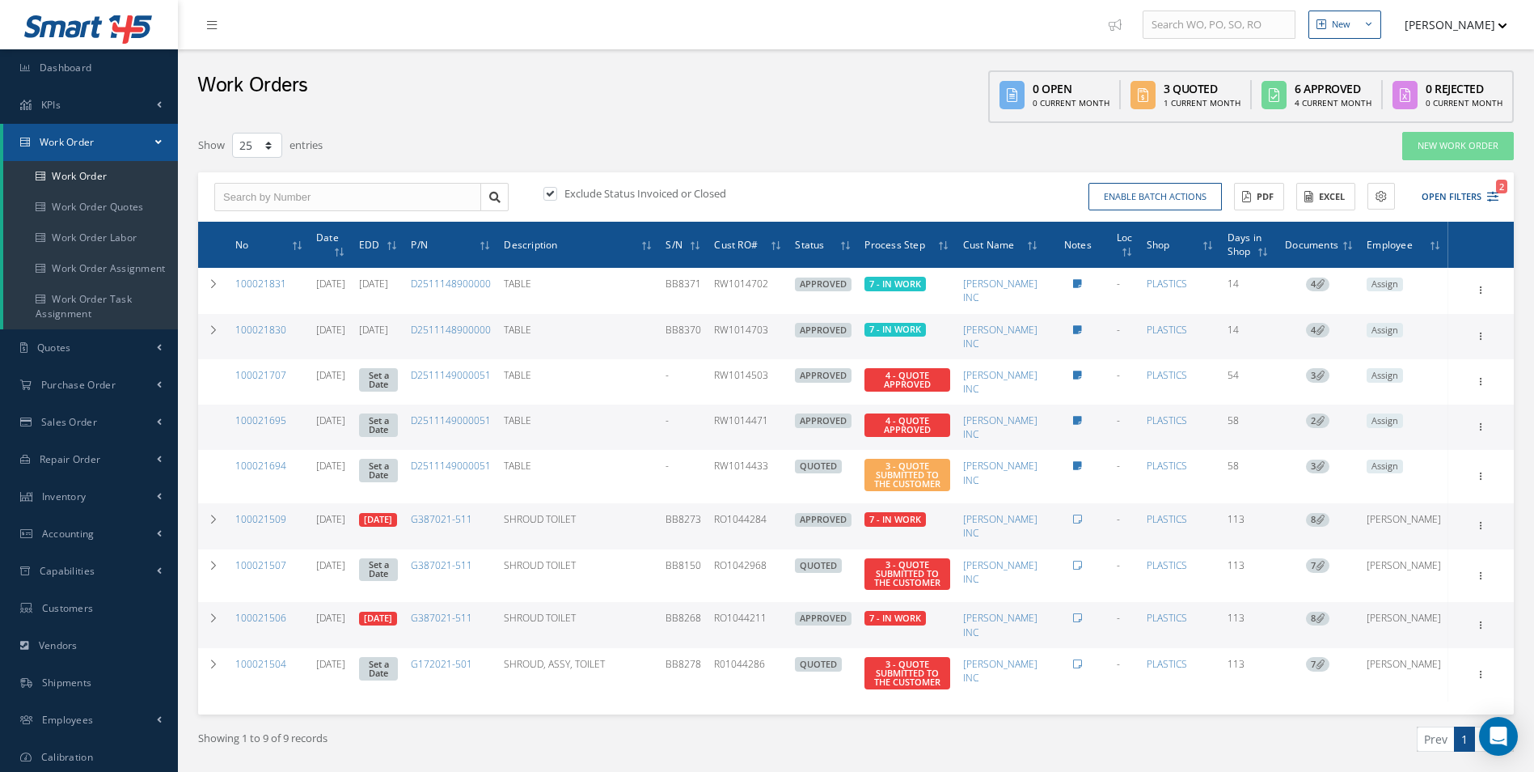
drag, startPoint x: 802, startPoint y: 419, endPoint x: 752, endPoint y: 413, distance: 50.5
click at [752, 413] on td "RW1014471" at bounding box center [748, 426] width 81 height 45
copy td "RW1014471"
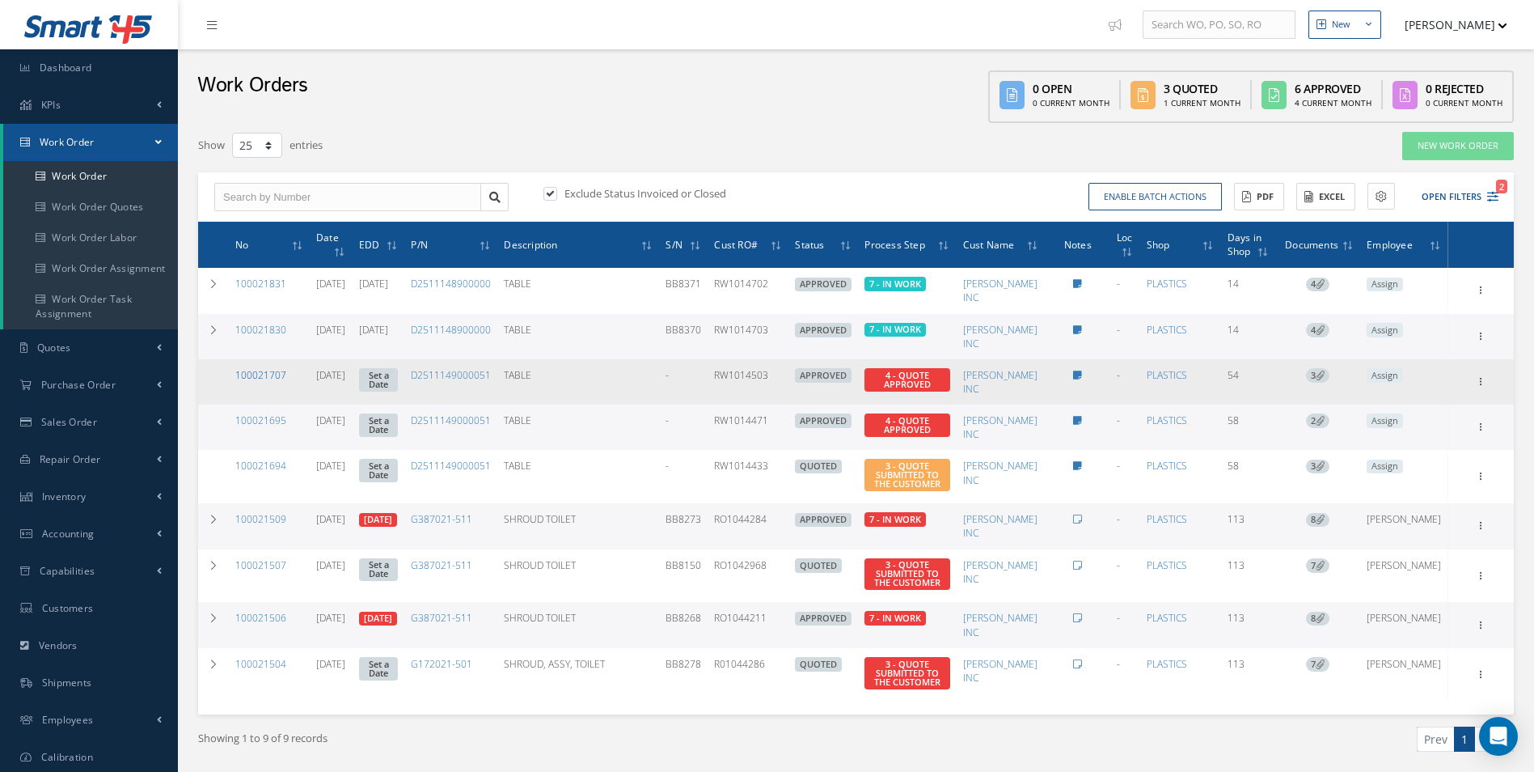
click at [258, 371] on link "100021707" at bounding box center [260, 375] width 51 height 14
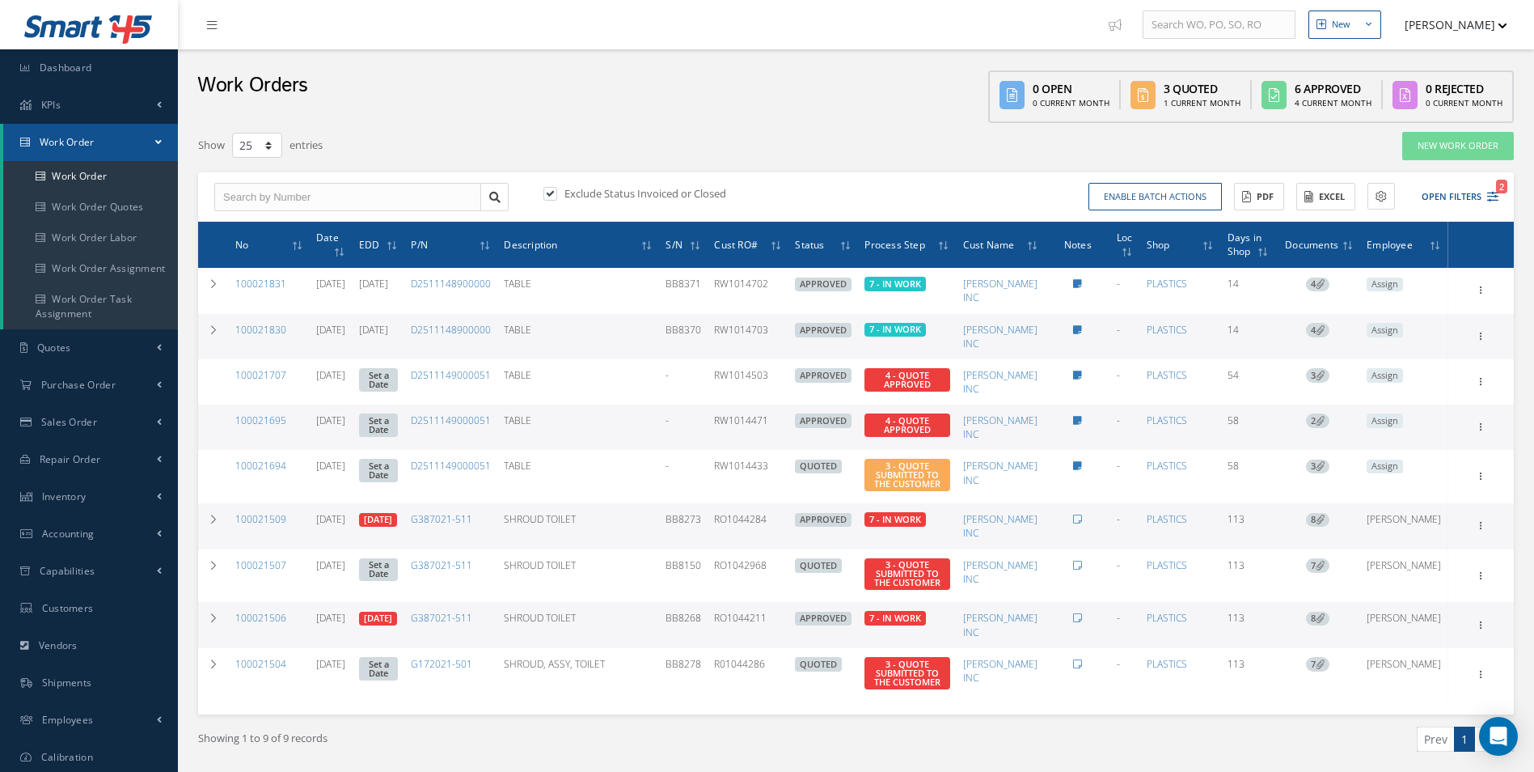
select select "25"
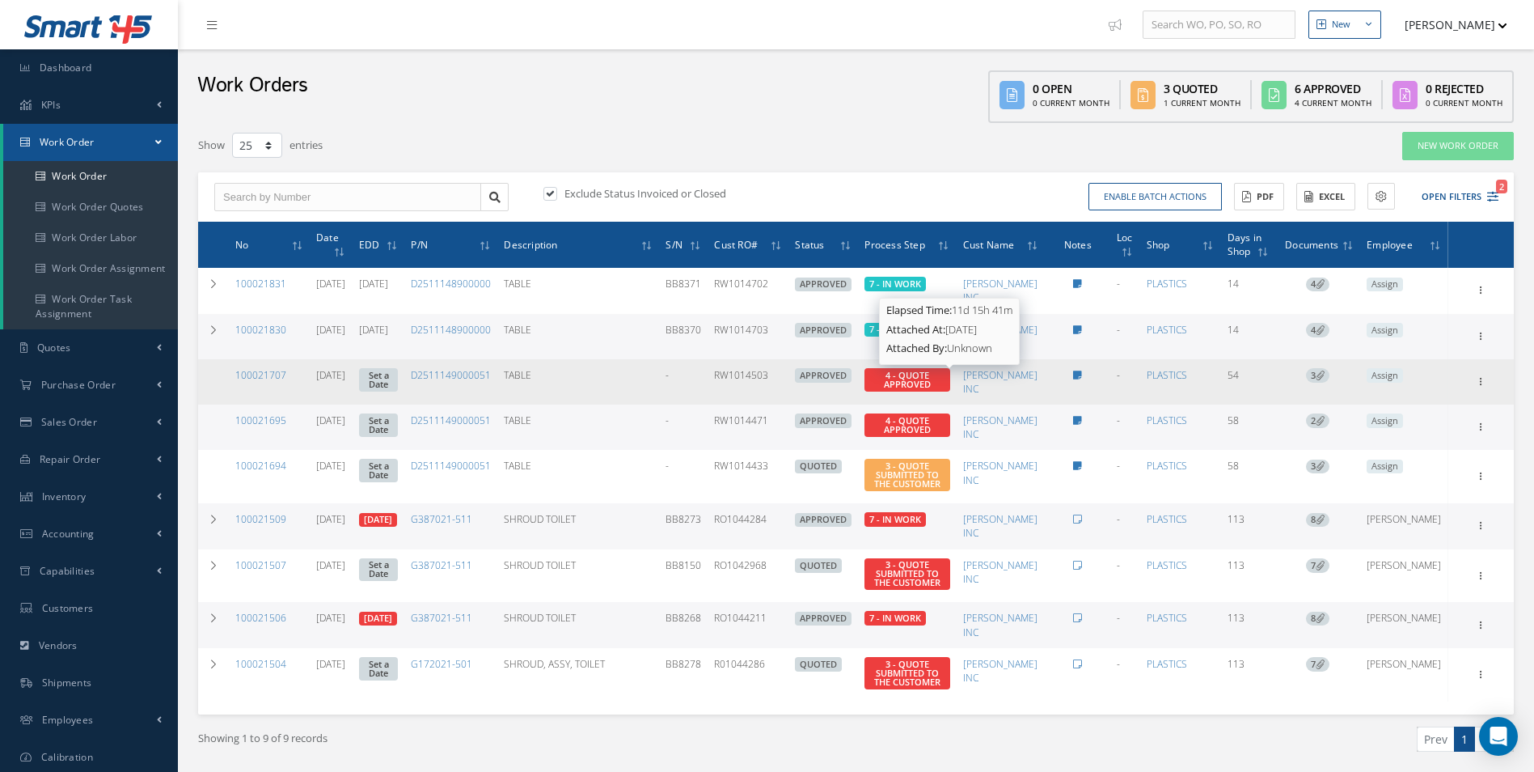
click at [931, 382] on span "4 - QUOTE APPROVED" at bounding box center [907, 379] width 47 height 21
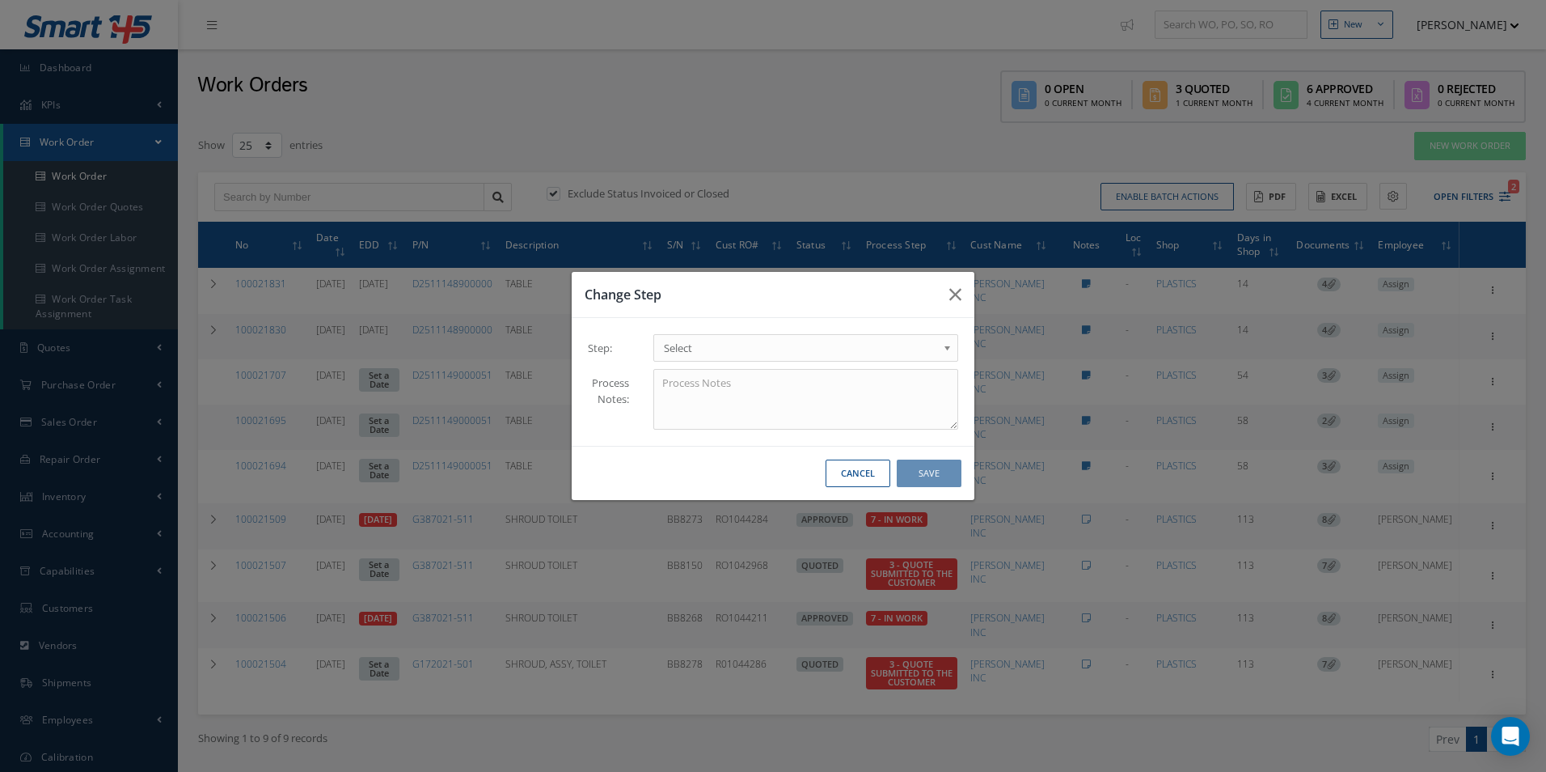
click at [949, 346] on b at bounding box center [950, 352] width 15 height 26
click at [921, 472] on button "Save" at bounding box center [929, 473] width 65 height 28
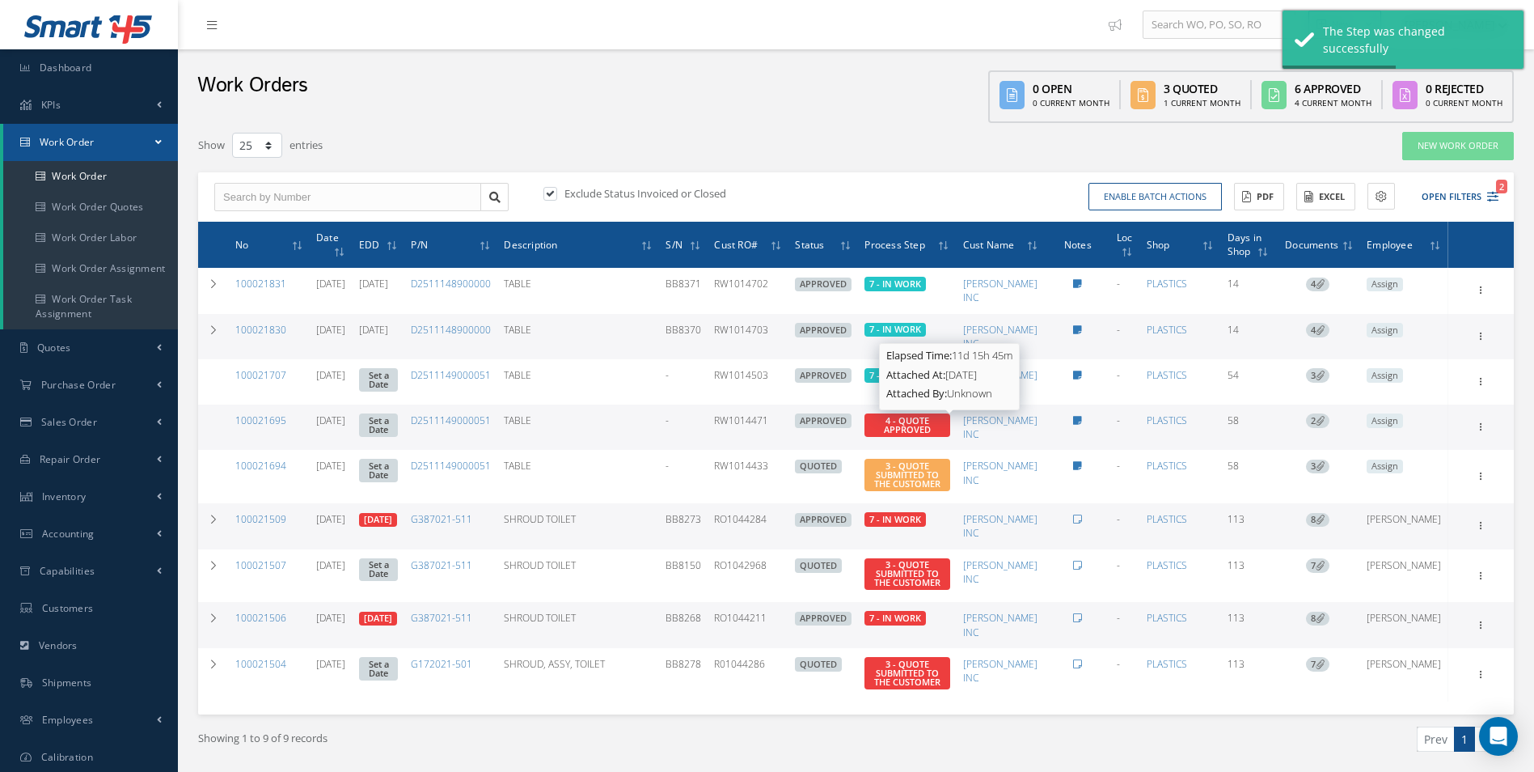
click at [931, 422] on span "4 - QUOTE APPROVED" at bounding box center [907, 424] width 47 height 21
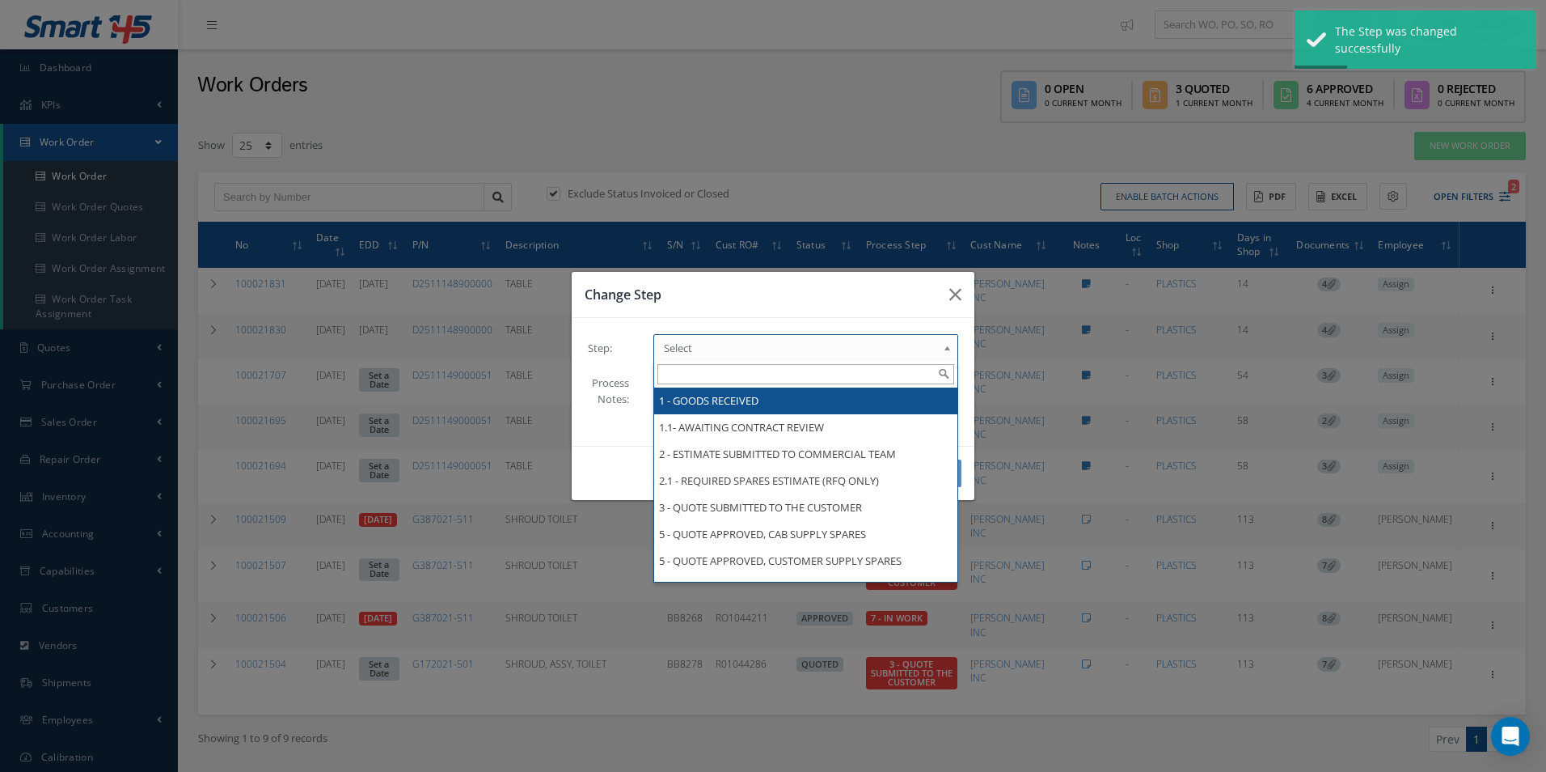
click at [947, 347] on b at bounding box center [950, 352] width 15 height 26
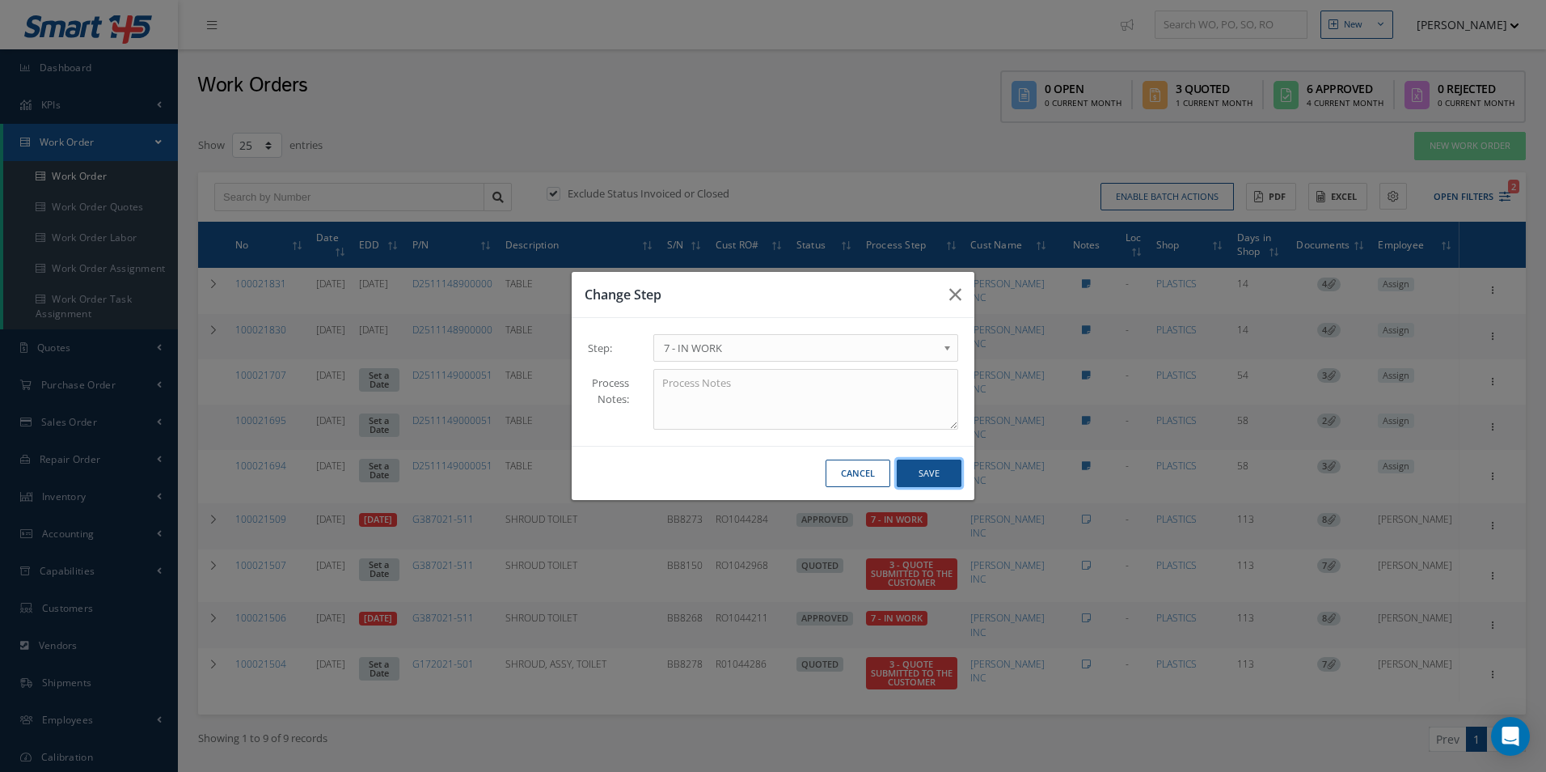
click at [943, 477] on button "Save" at bounding box center [929, 473] width 65 height 28
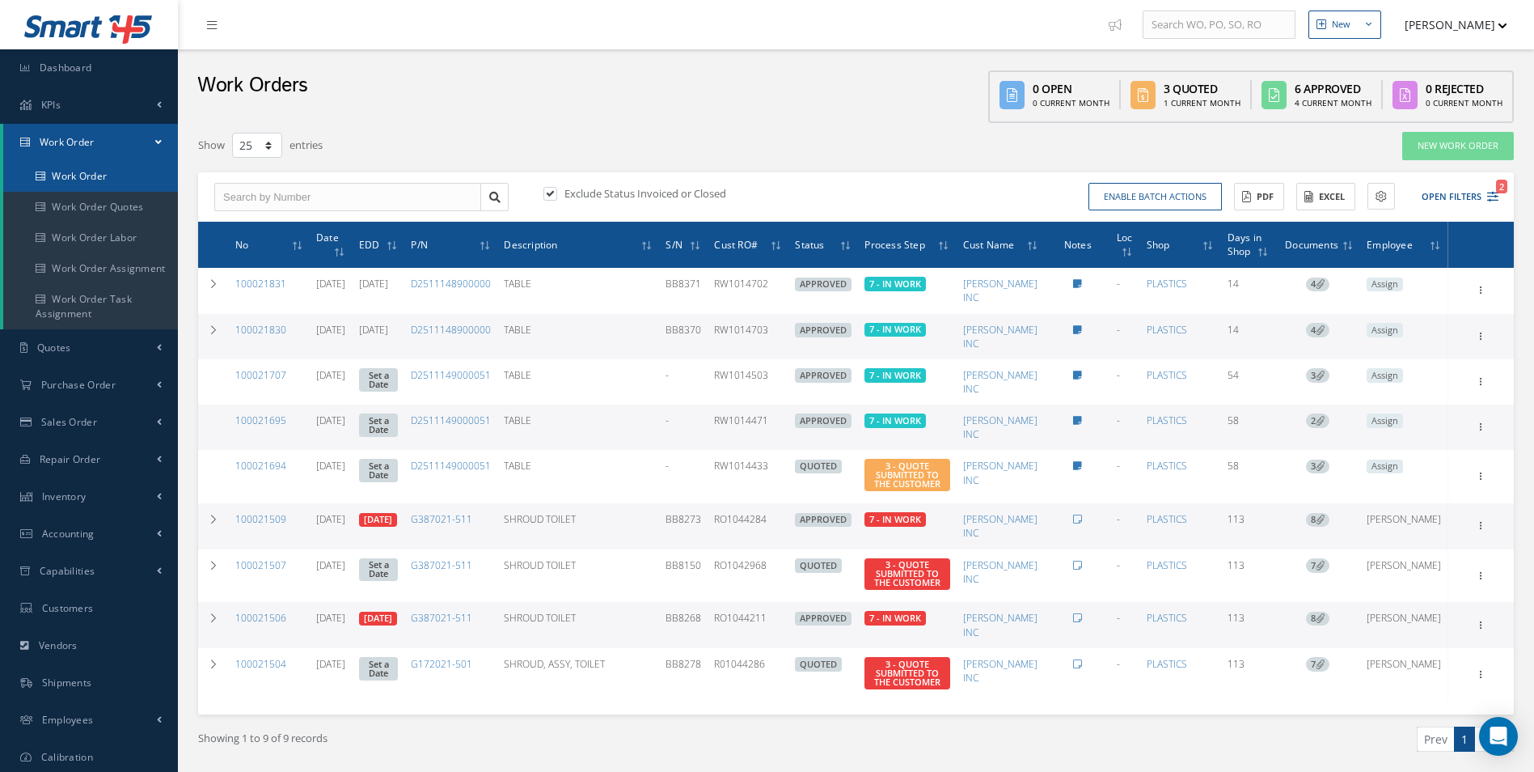
click at [78, 172] on link "Work Order" at bounding box center [90, 176] width 175 height 31
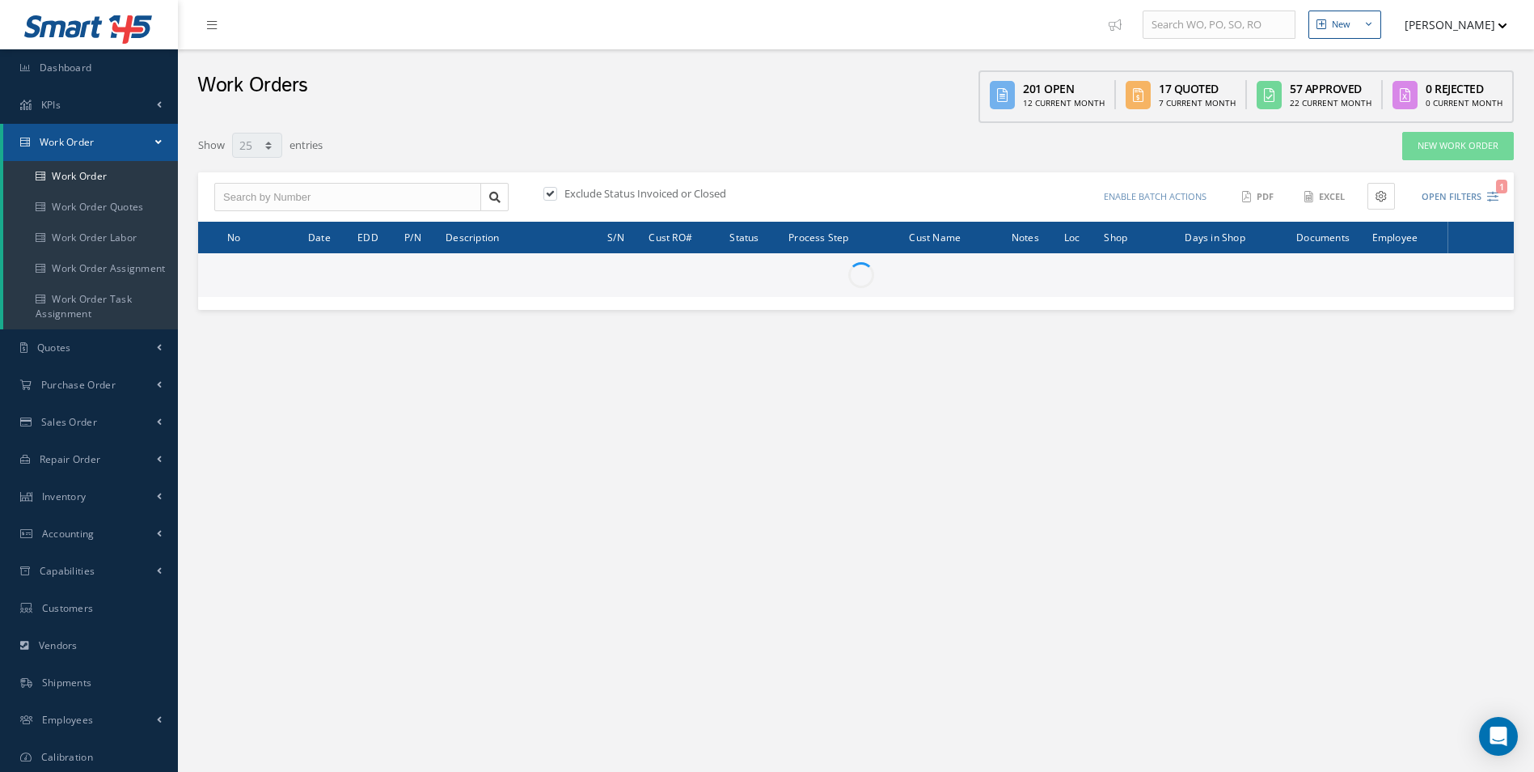
select select "25"
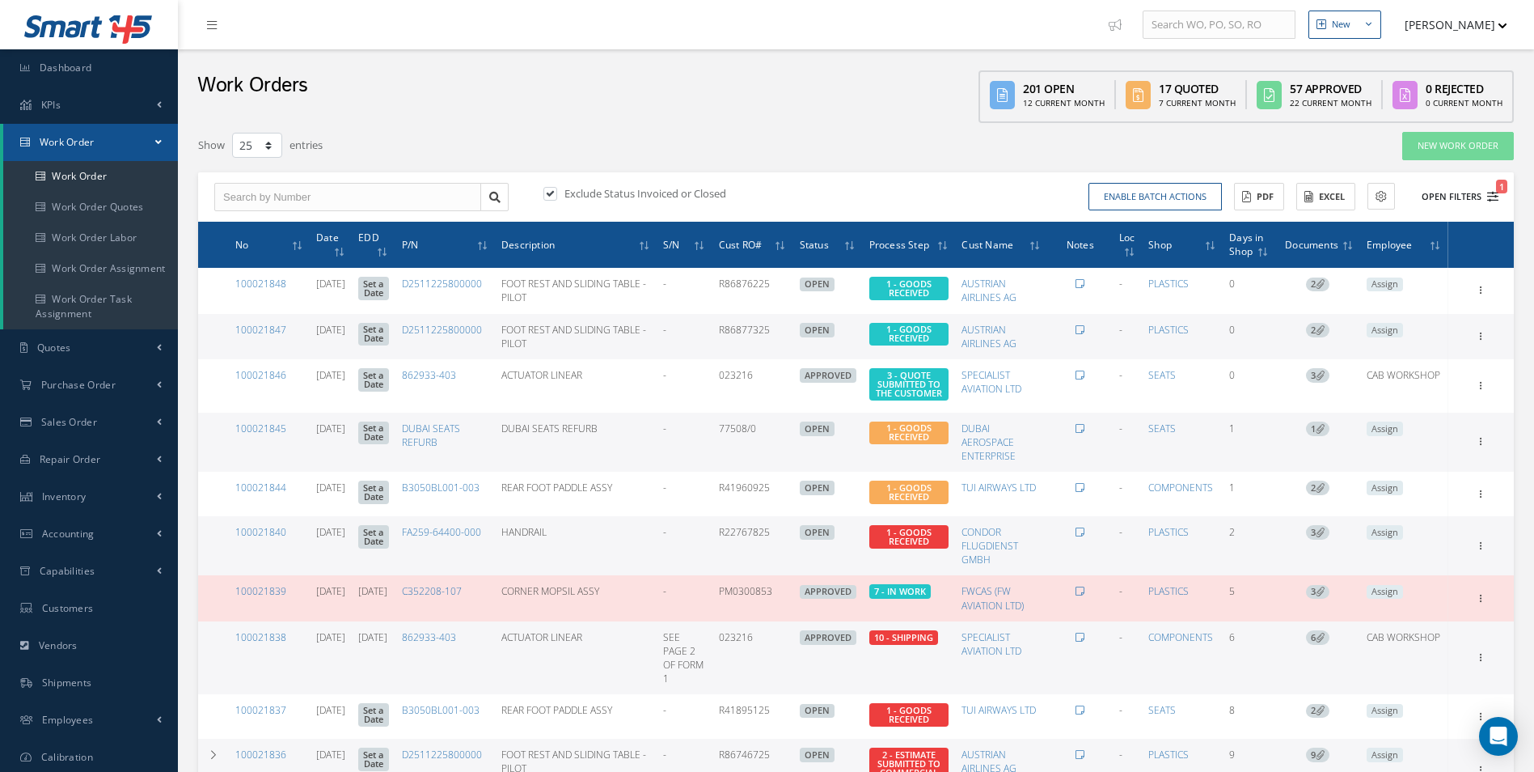
click at [1494, 198] on icon "1" at bounding box center [1492, 196] width 11 height 11
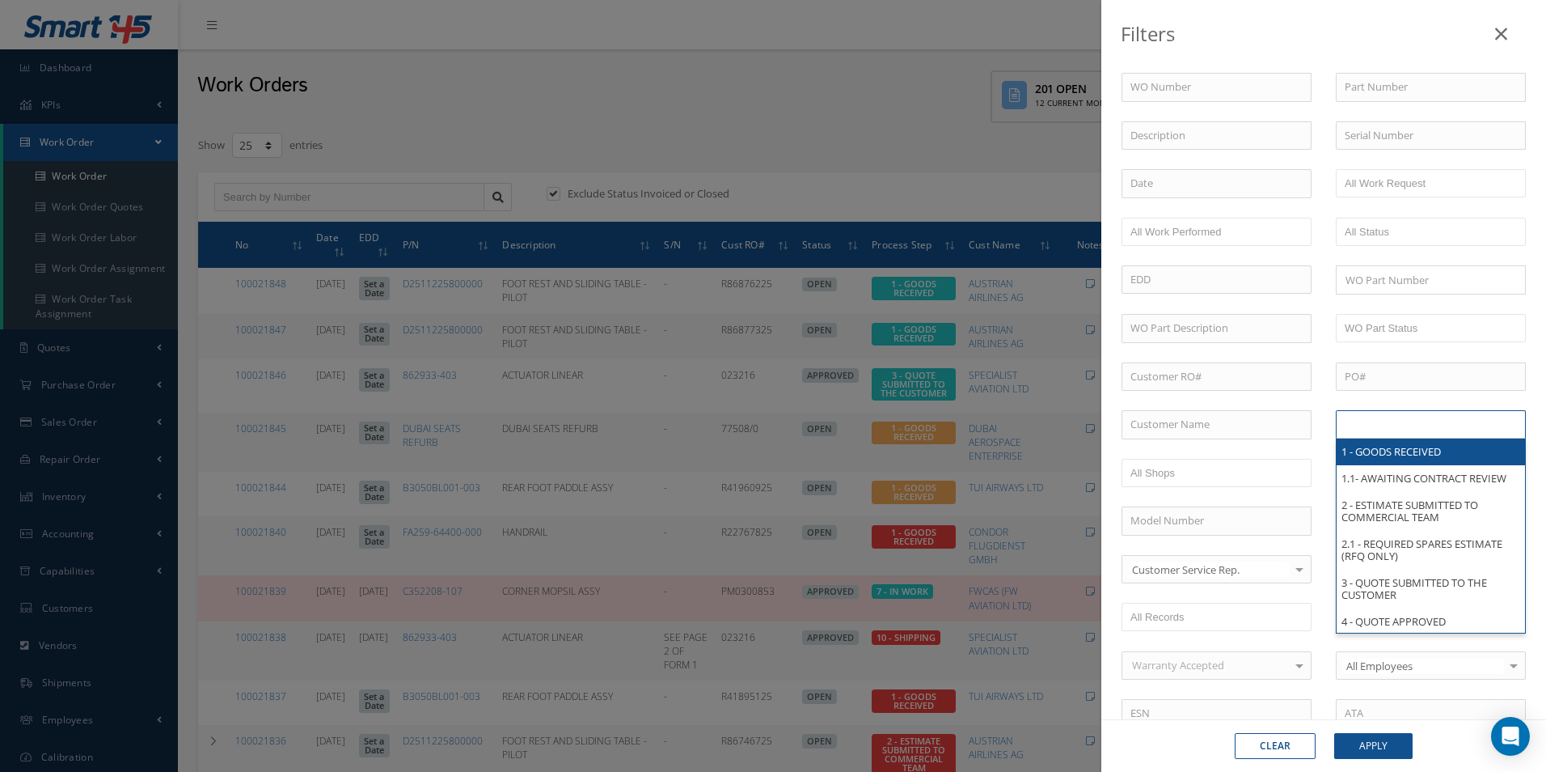
click at [1397, 434] on input "text" at bounding box center [1396, 424] width 103 height 20
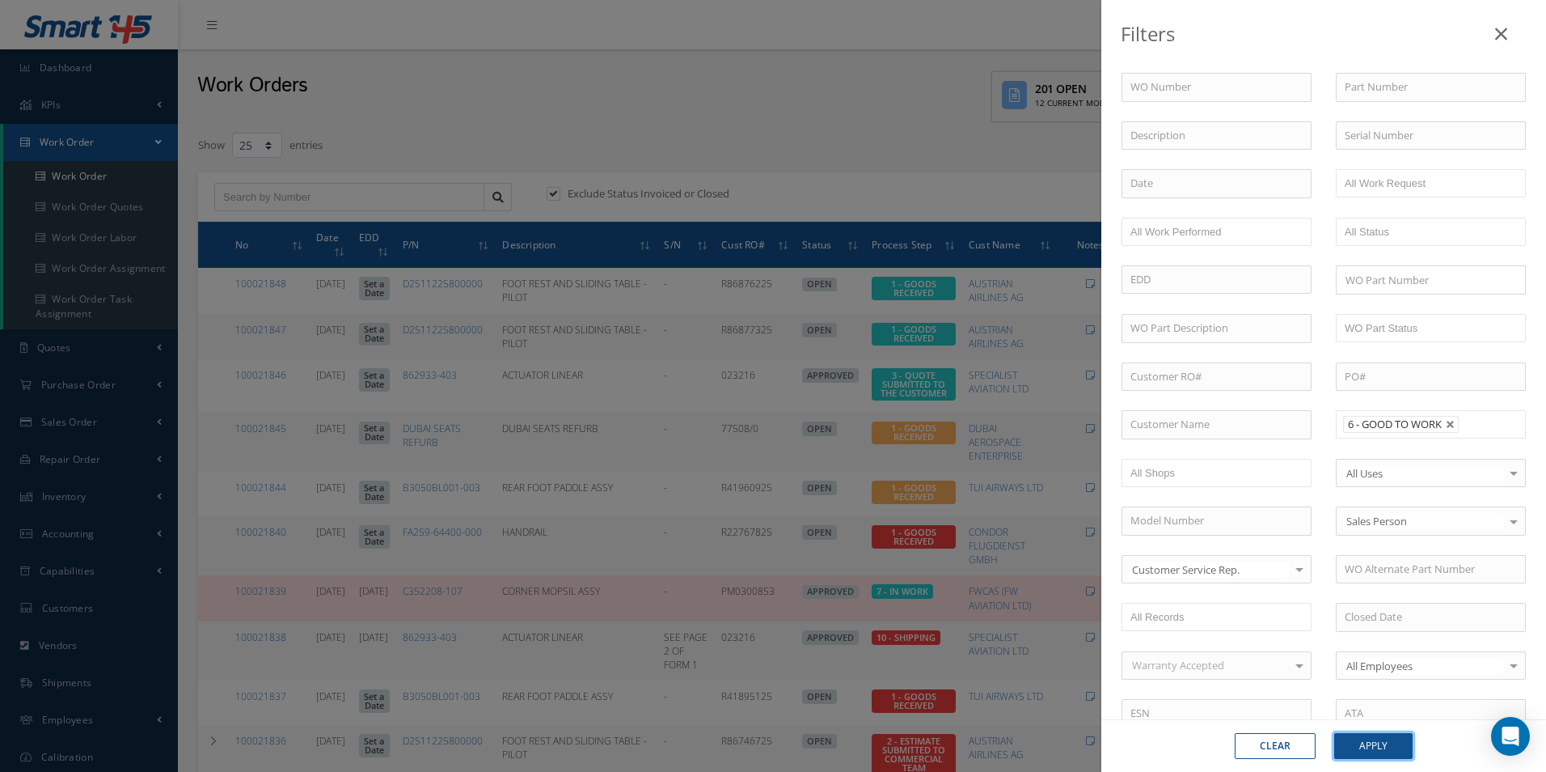
drag, startPoint x: 1364, startPoint y: 737, endPoint x: 1358, endPoint y: 731, distance: 8.6
click at [1359, 732] on div "Clear Apply" at bounding box center [1324, 745] width 445 height 53
click at [1368, 740] on button "Apply" at bounding box center [1374, 746] width 78 height 26
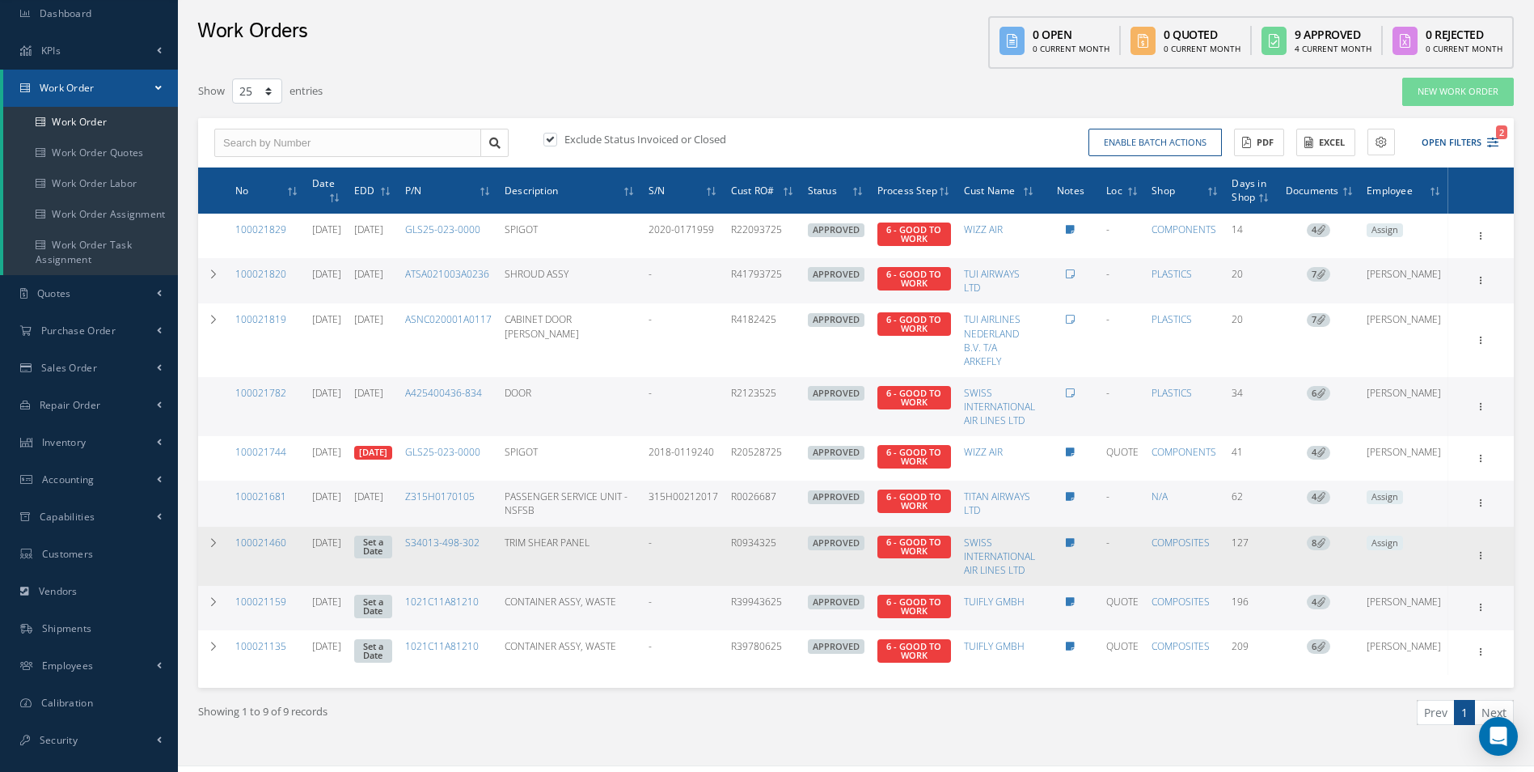
scroll to position [3, 0]
